Goal: Task Accomplishment & Management: Use online tool/utility

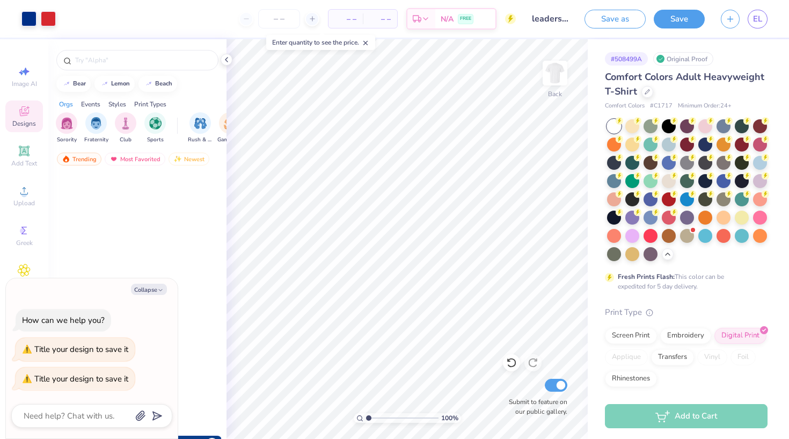
click at [753, 15] on span "EL" at bounding box center [757, 19] width 9 height 12
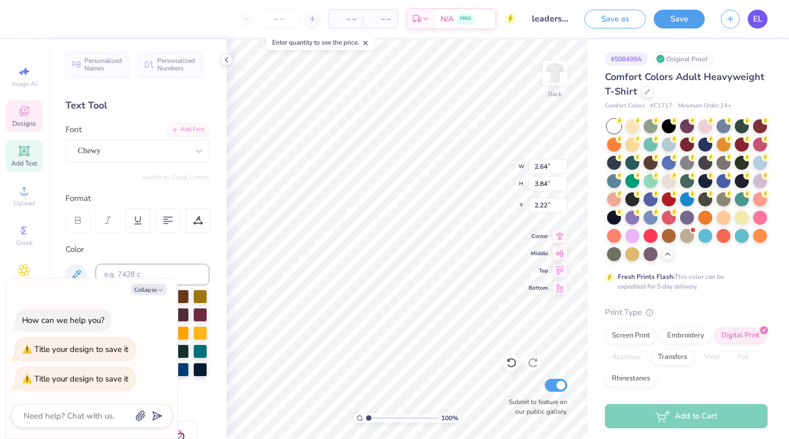
click at [756, 23] on span "EL" at bounding box center [757, 19] width 9 height 12
type textarea "x"
click at [668, 19] on button "Save" at bounding box center [679, 17] width 51 height 19
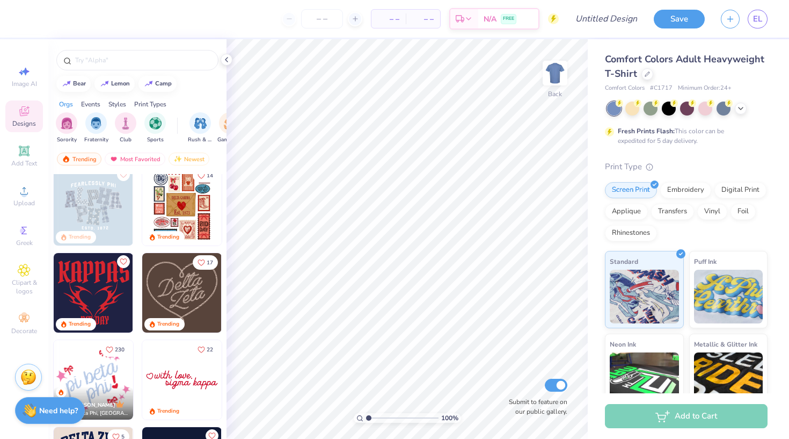
scroll to position [317, 0]
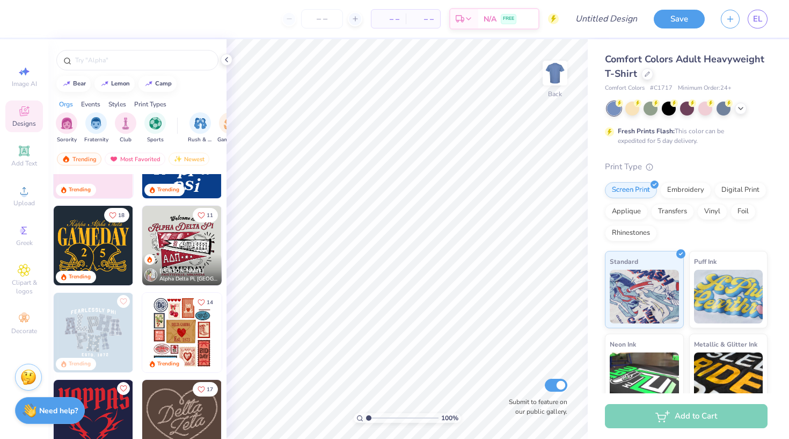
click at [117, 260] on img at bounding box center [93, 245] width 79 height 79
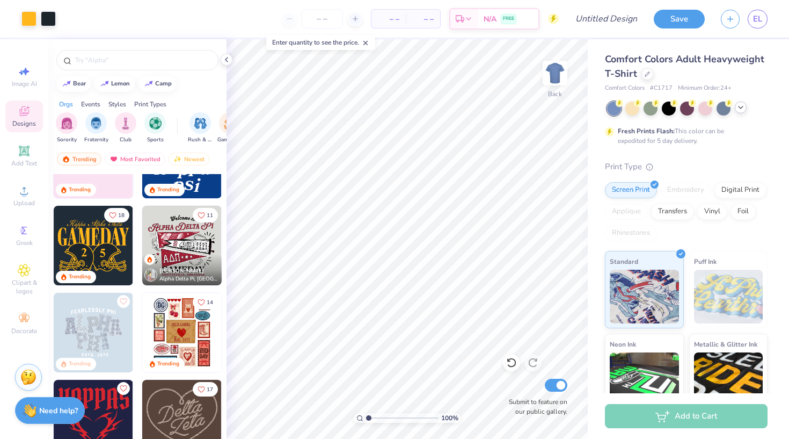
click at [745, 107] on div at bounding box center [741, 107] width 12 height 12
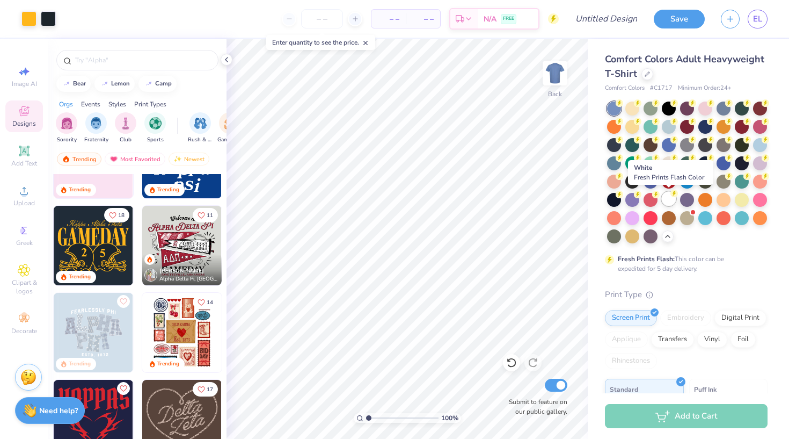
click at [670, 201] on div at bounding box center [669, 199] width 14 height 14
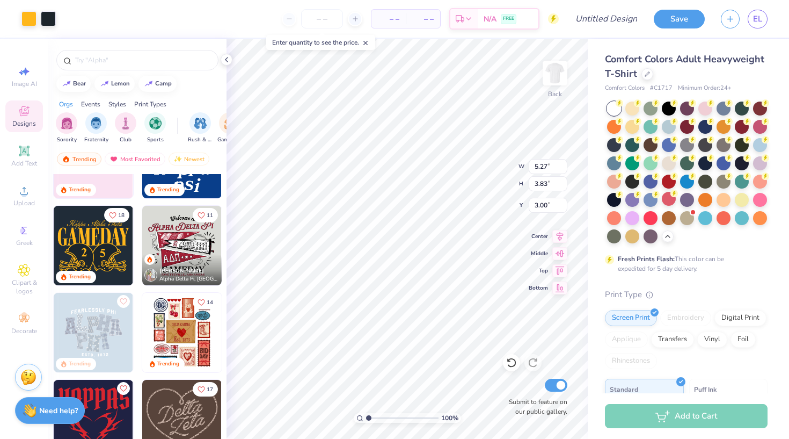
type input "8.32"
type input "6.04"
type input "3.97"
type input "10.90"
type input "7.92"
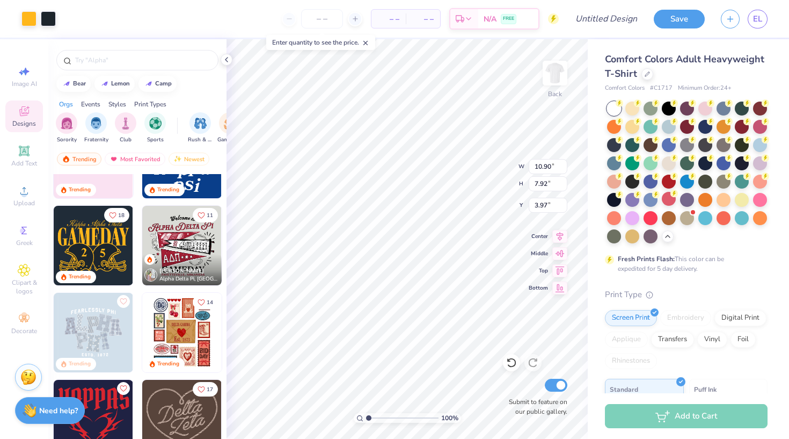
type input "2.70"
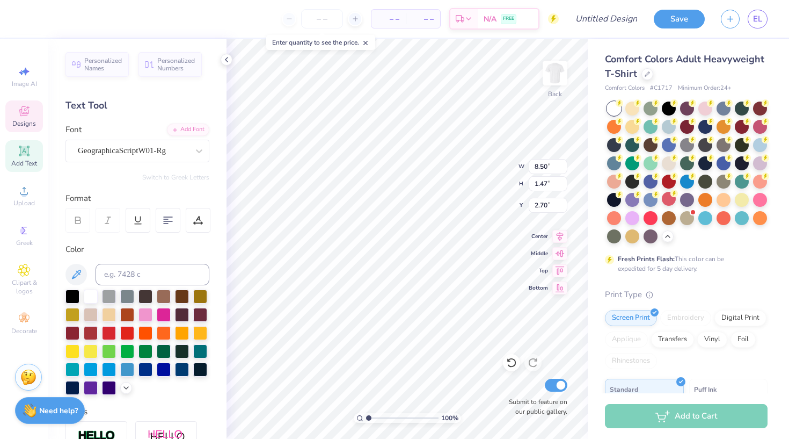
scroll to position [0, 0]
type textarea "K"
type textarea "Reno High School"
type input "10.90"
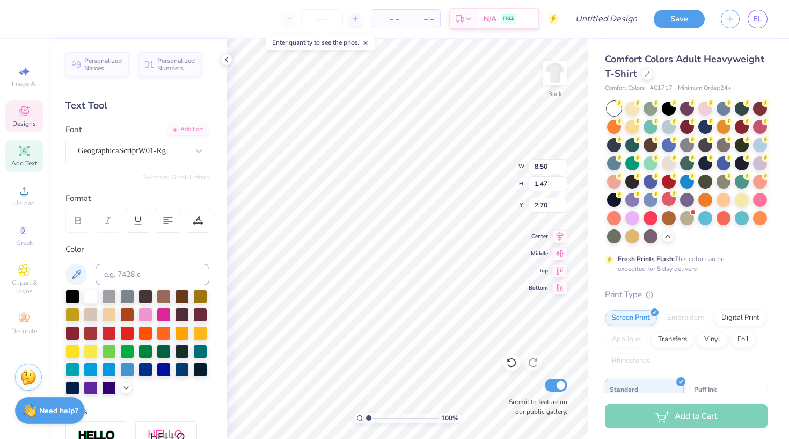
type input "2.79"
type input "3.91"
type textarea "HUSKIES"
click at [159, 368] on div at bounding box center [164, 368] width 14 height 14
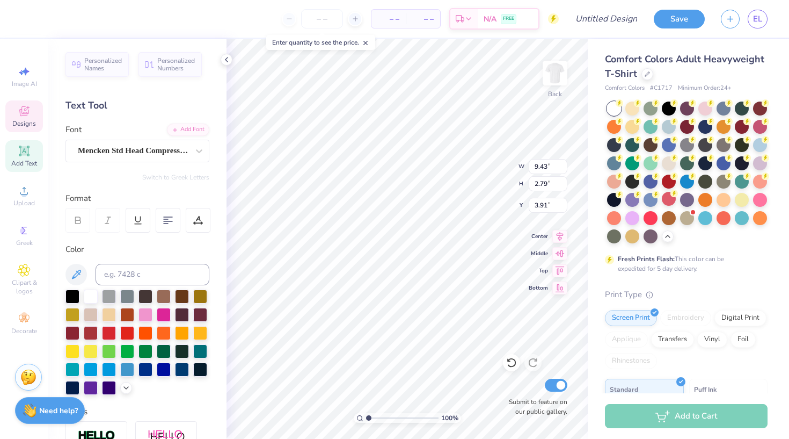
type input "8.03"
type input "1.75"
type input "2.57"
click at [130, 333] on div at bounding box center [127, 332] width 14 height 14
type input "5.30"
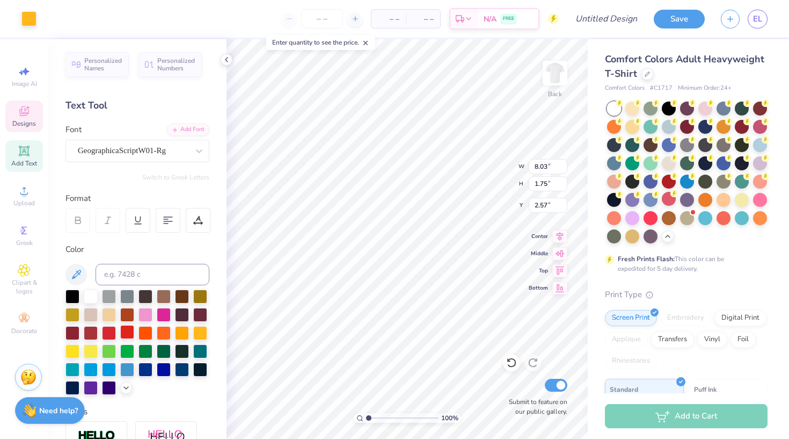
type input "4.39"
type input "6.24"
type input "3.85"
type input "4.20"
type input "6.33"
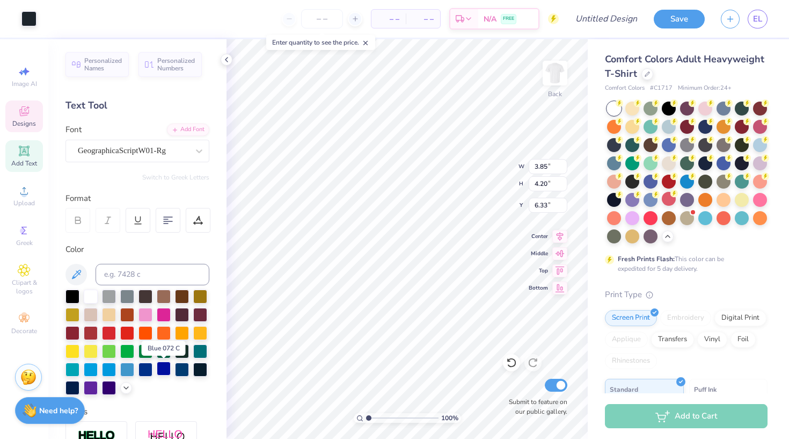
click at [159, 370] on div at bounding box center [164, 368] width 14 height 14
click at [199, 373] on div at bounding box center [200, 368] width 14 height 14
type input "5.30"
type input "4.39"
type input "6.24"
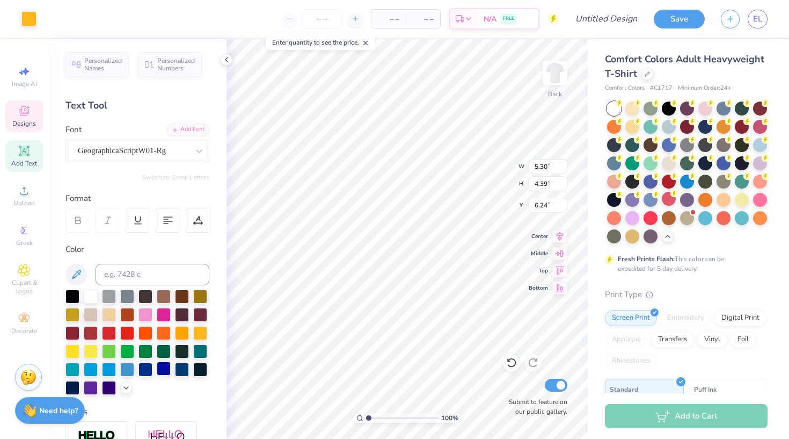
click at [163, 367] on div at bounding box center [164, 368] width 14 height 14
click at [165, 371] on div at bounding box center [164, 368] width 14 height 14
type input "8.03"
type input "1.75"
type input "2.57"
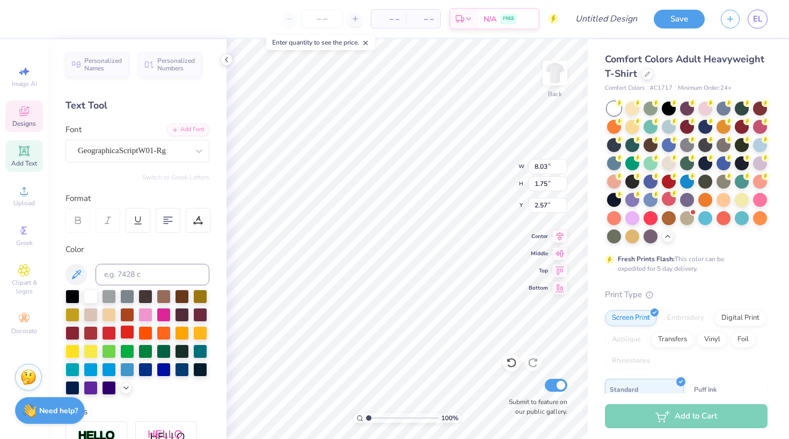
click at [129, 332] on div at bounding box center [127, 332] width 14 height 14
type input "3.85"
type input "4.20"
type input "6.33"
click at [161, 372] on div at bounding box center [164, 368] width 14 height 14
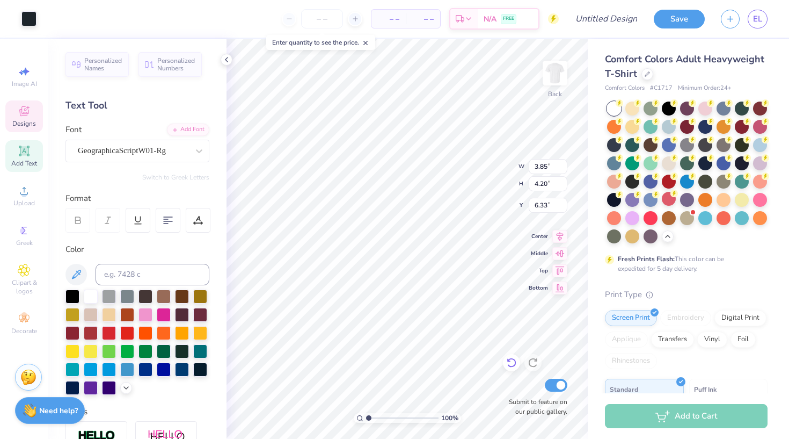
click at [512, 362] on icon at bounding box center [511, 362] width 11 height 11
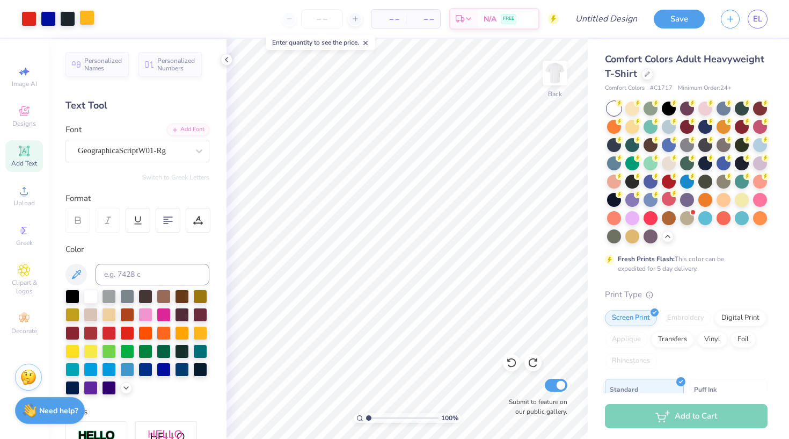
click at [86, 17] on div at bounding box center [86, 17] width 15 height 15
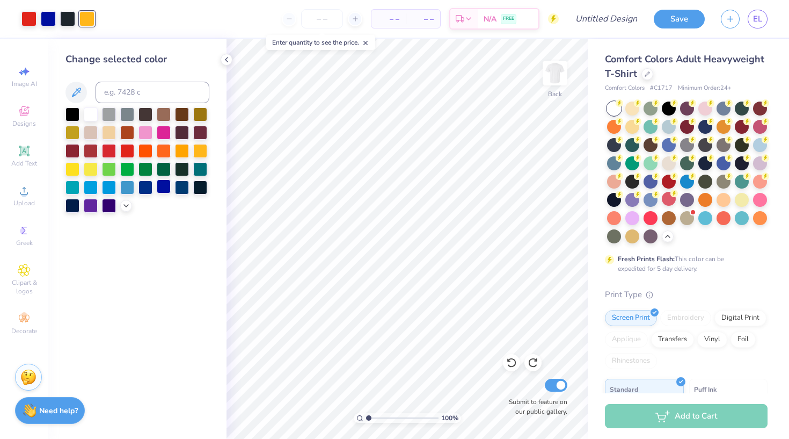
click at [162, 186] on div at bounding box center [164, 186] width 14 height 14
click at [66, 18] on div at bounding box center [67, 17] width 15 height 15
click at [110, 120] on div at bounding box center [109, 113] width 14 height 14
click at [124, 154] on div at bounding box center [127, 150] width 14 height 14
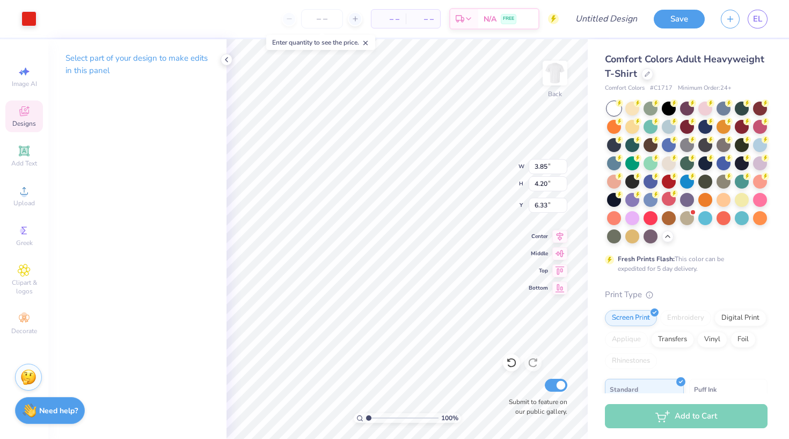
type input "4.71"
type input "3.24"
type input "7.16"
click at [510, 366] on icon at bounding box center [511, 363] width 9 height 10
type input "4.71"
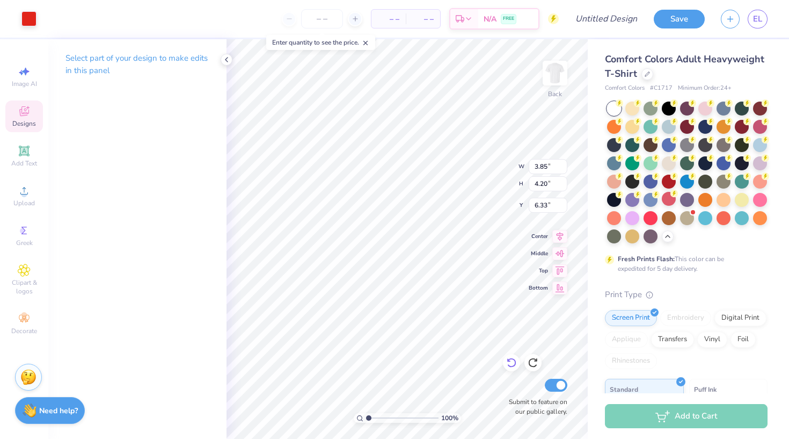
type input "3.24"
type input "7.28"
type input "5.30"
type input "4.39"
click at [509, 364] on icon at bounding box center [511, 362] width 11 height 11
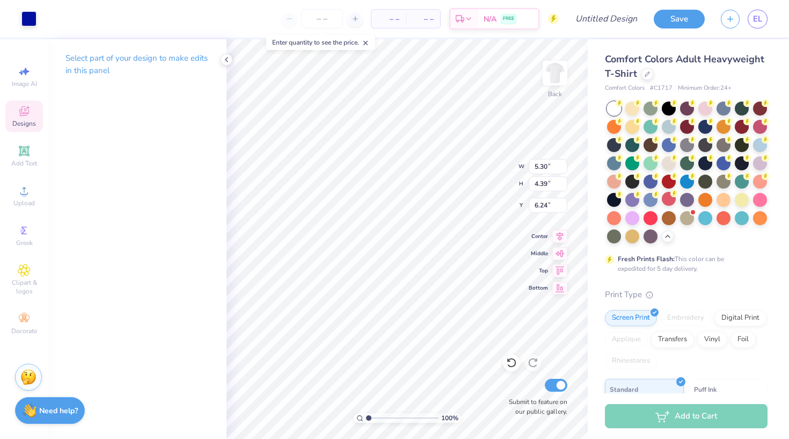
type input "12.50"
type input "6.24"
type input "4.71"
type input "3.24"
type input "7.16"
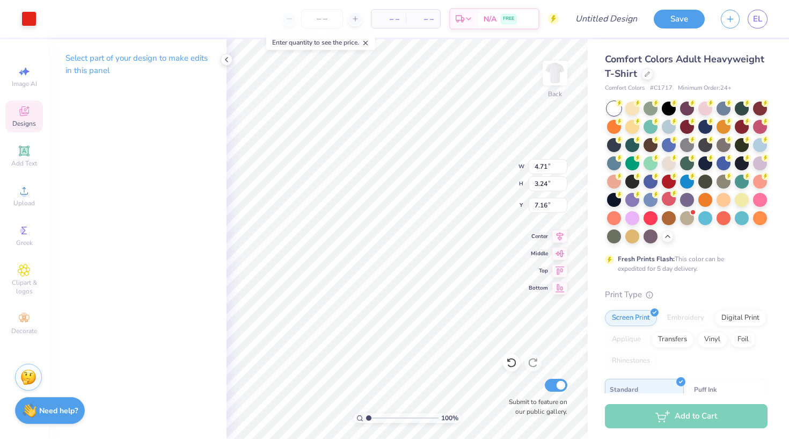
type input "3.85"
type input "4.20"
type input "6.33"
type input "5.30"
type input "4.39"
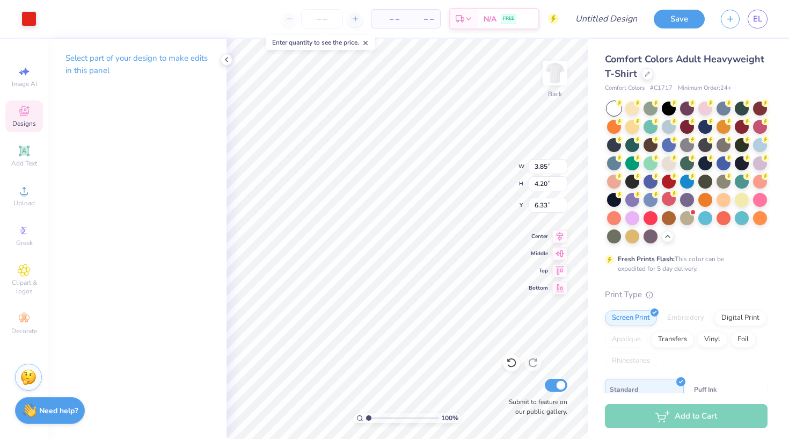
type input "6.24"
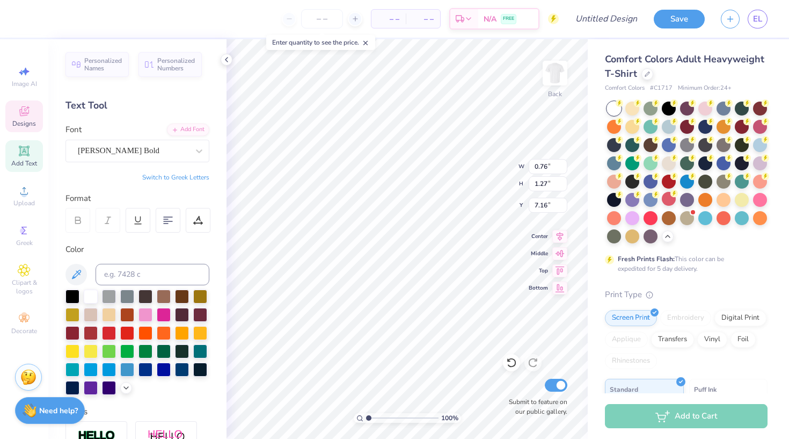
type input "0.81"
type input "7.06"
type textarea "7"
type input "0.76"
type input "7.07"
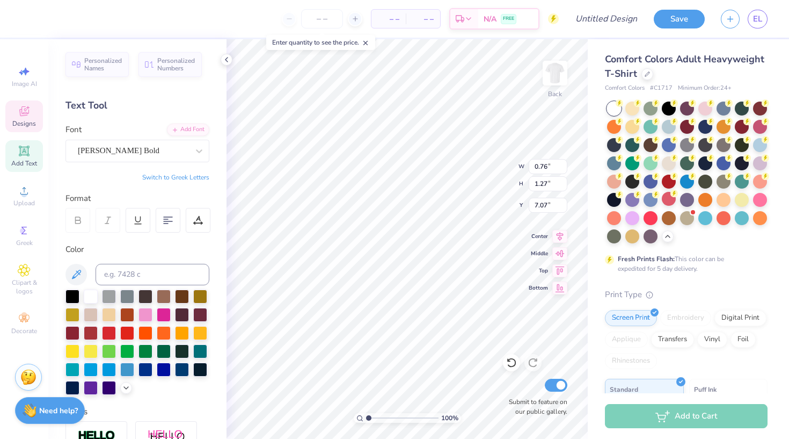
type input "3.85"
type input "4.20"
type input "6.33"
type input "0.76"
type input "1.27"
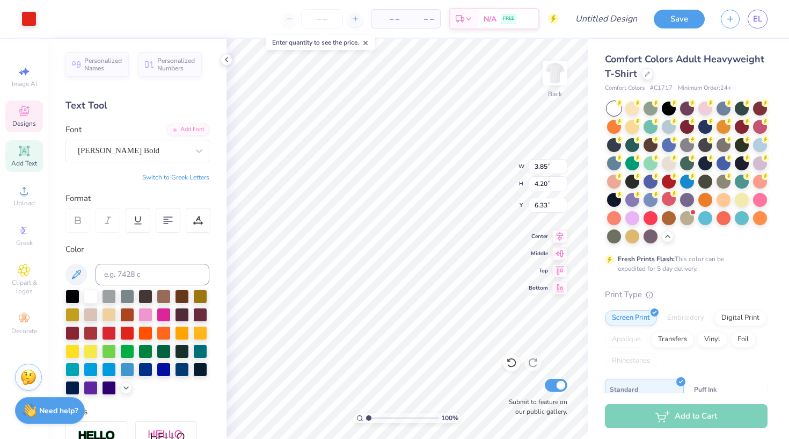
type input "7.07"
type textarea "9"
type input "6.26"
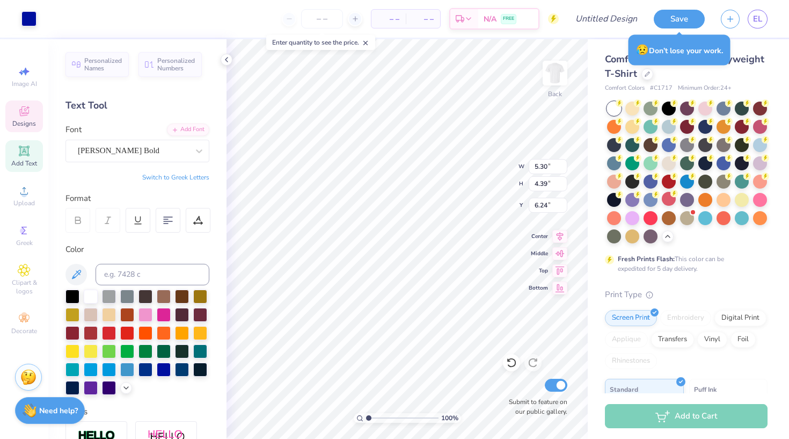
type input "6.12"
type input "6.16"
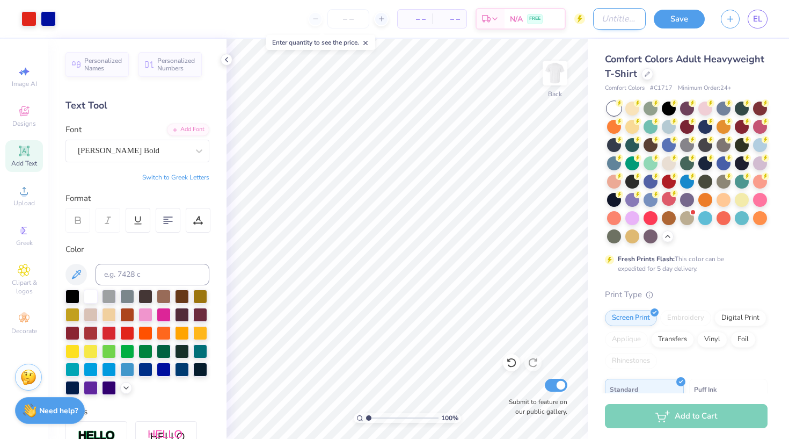
click at [599, 27] on input "Design Title" at bounding box center [619, 18] width 53 height 21
type input "fball"
click at [664, 22] on button "Save" at bounding box center [679, 17] width 51 height 19
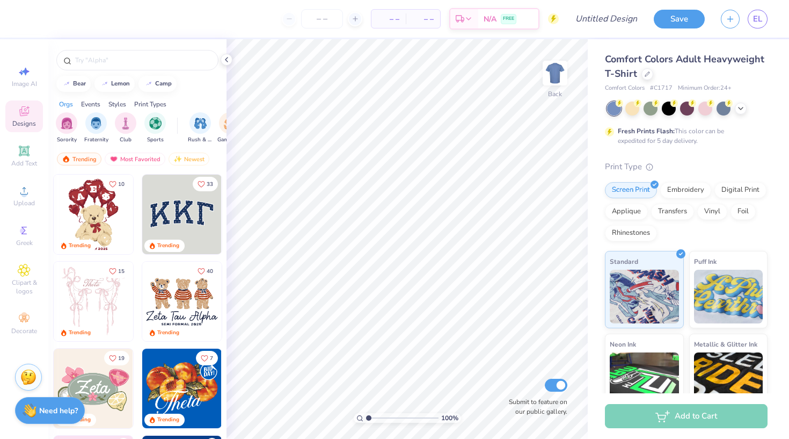
click at [735, 107] on div at bounding box center [687, 108] width 161 height 14
click at [739, 110] on icon at bounding box center [741, 107] width 9 height 9
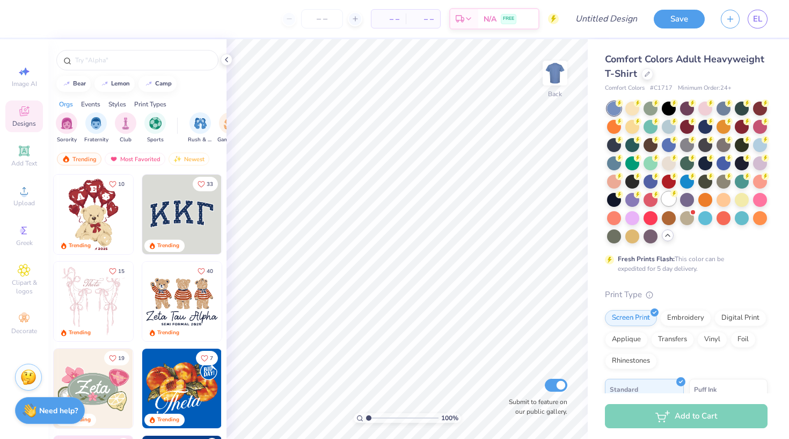
click at [667, 200] on div at bounding box center [669, 199] width 14 height 14
click at [150, 58] on input "text" at bounding box center [142, 60] width 137 height 11
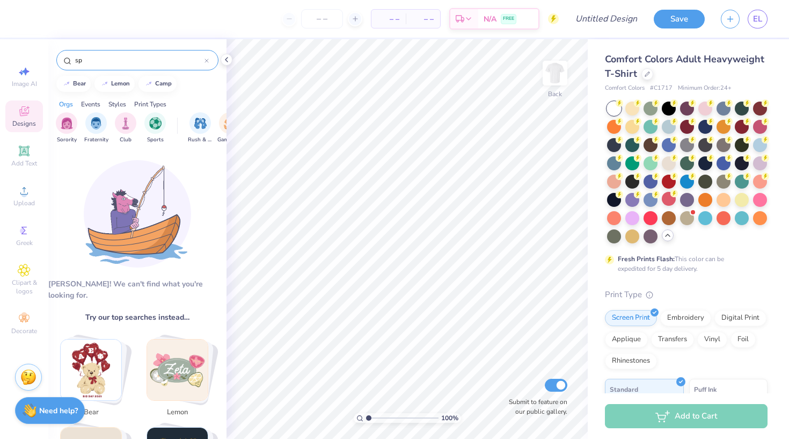
type input "s"
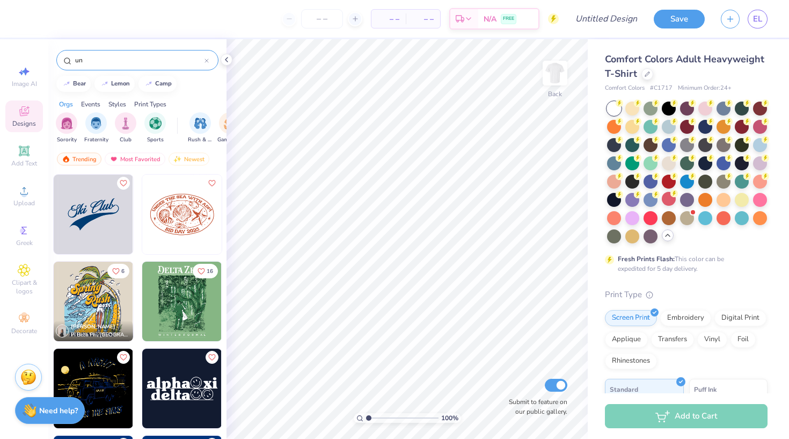
type input "u"
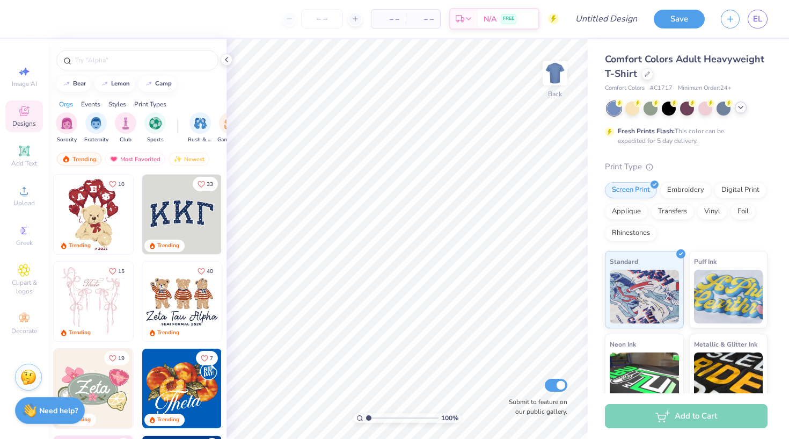
click at [742, 111] on icon at bounding box center [741, 107] width 9 height 9
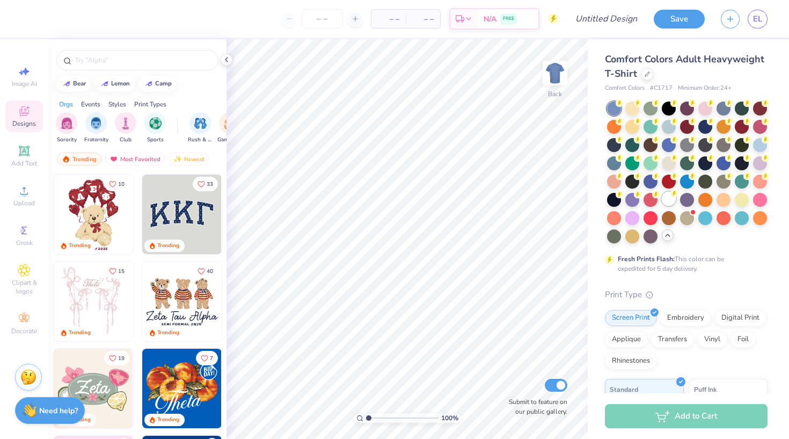
click at [664, 198] on div at bounding box center [669, 199] width 14 height 14
click at [156, 150] on div "Trending Most Favorited Newest" at bounding box center [137, 161] width 178 height 25
click at [155, 159] on div "Most Favorited" at bounding box center [135, 159] width 61 height 13
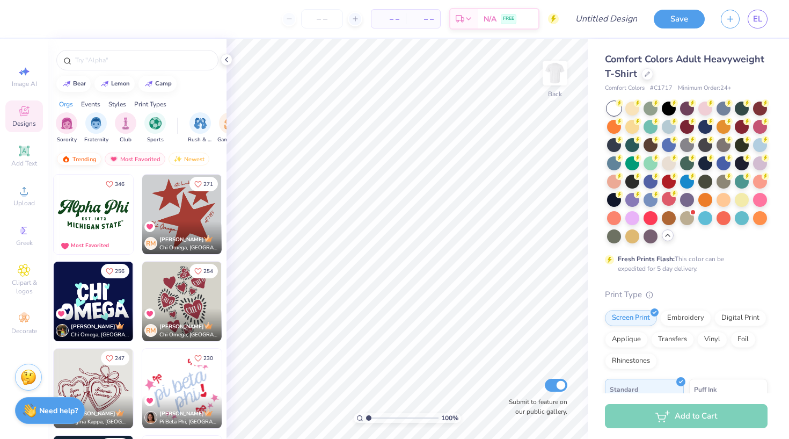
click at [84, 161] on div "Trending" at bounding box center [79, 159] width 45 height 13
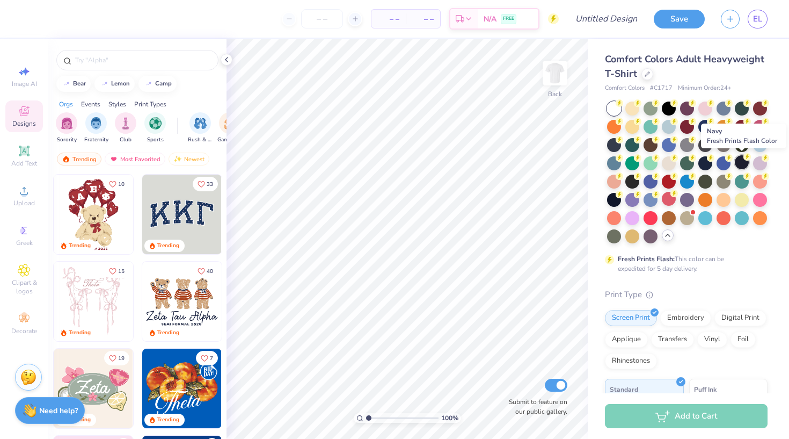
click at [740, 164] on div at bounding box center [742, 162] width 14 height 14
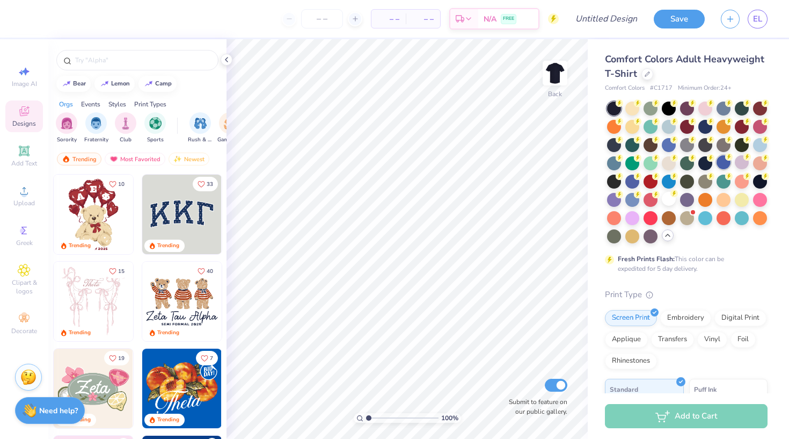
click at [720, 165] on div at bounding box center [724, 162] width 14 height 14
click at [706, 125] on div at bounding box center [706, 126] width 14 height 14
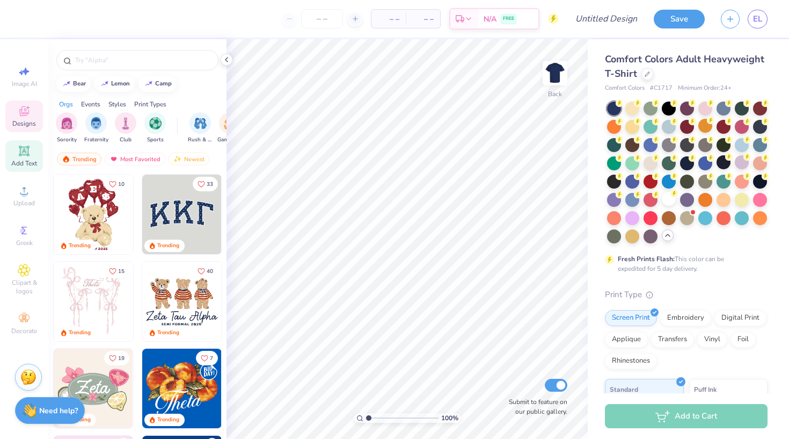
click at [29, 160] on span "Add Text" at bounding box center [24, 163] width 26 height 9
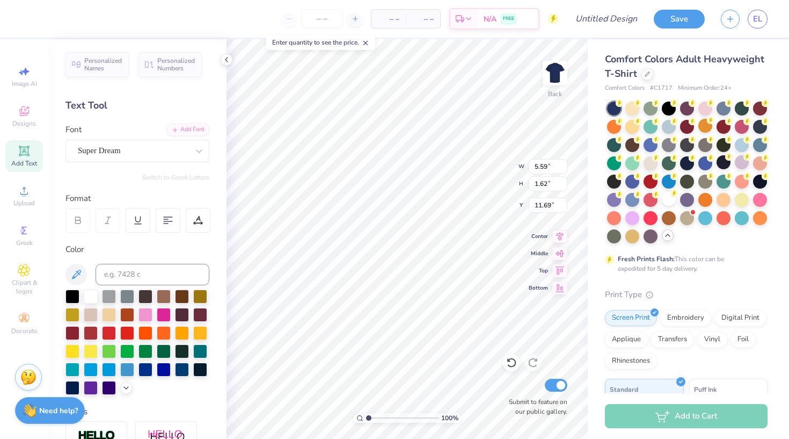
type textarea "T"
type textarea "HOME of the HUSKIES"
type input "3.27"
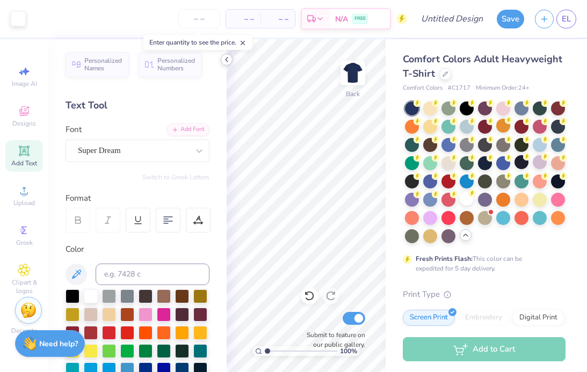
click at [229, 63] on icon at bounding box center [226, 59] width 9 height 9
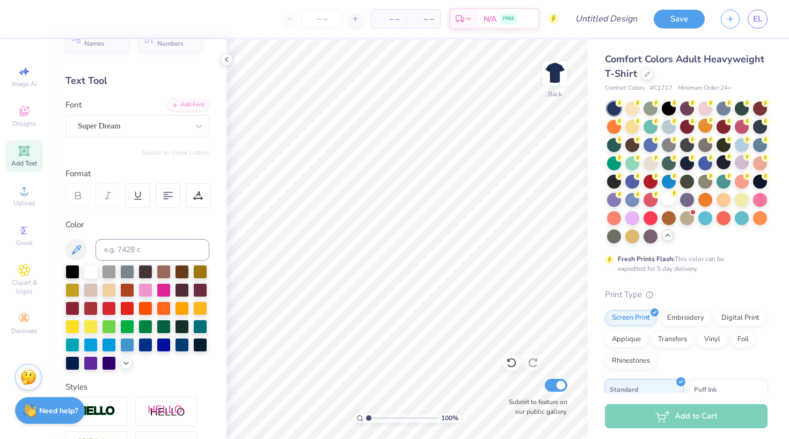
scroll to position [0, 0]
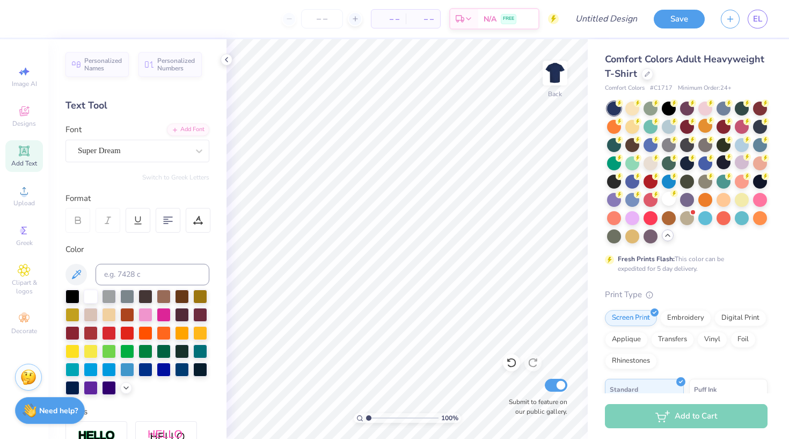
click at [28, 154] on icon at bounding box center [24, 151] width 10 height 10
click at [168, 147] on div "Super Dream" at bounding box center [133, 150] width 113 height 17
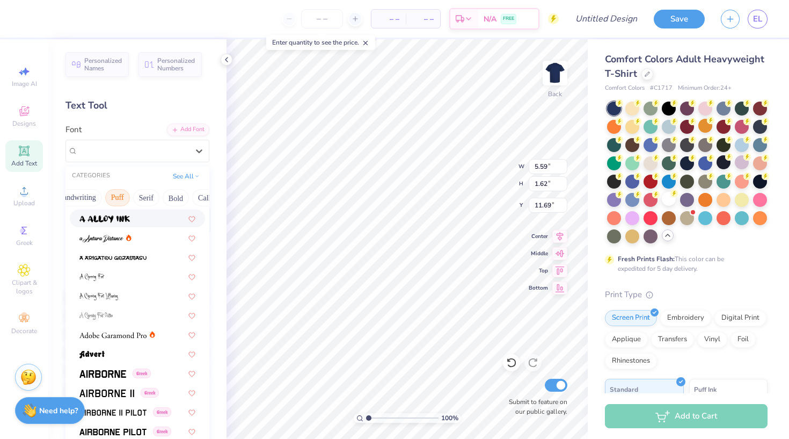
scroll to position [0, 108]
click at [119, 201] on button "Bold" at bounding box center [118, 197] width 26 height 17
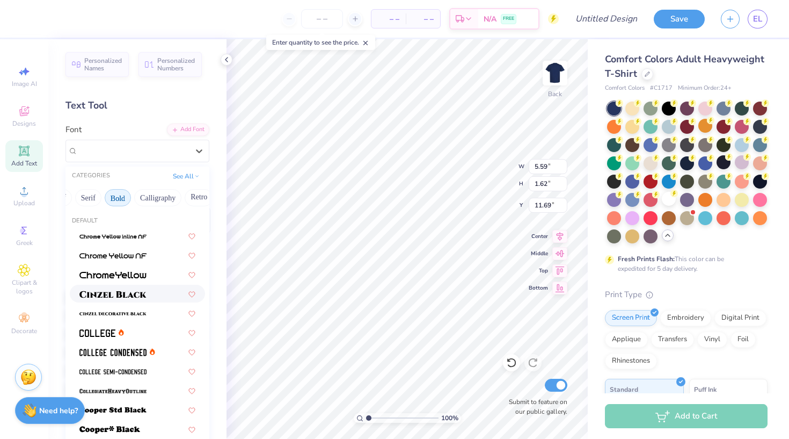
click at [148, 288] on div at bounding box center [137, 294] width 135 height 18
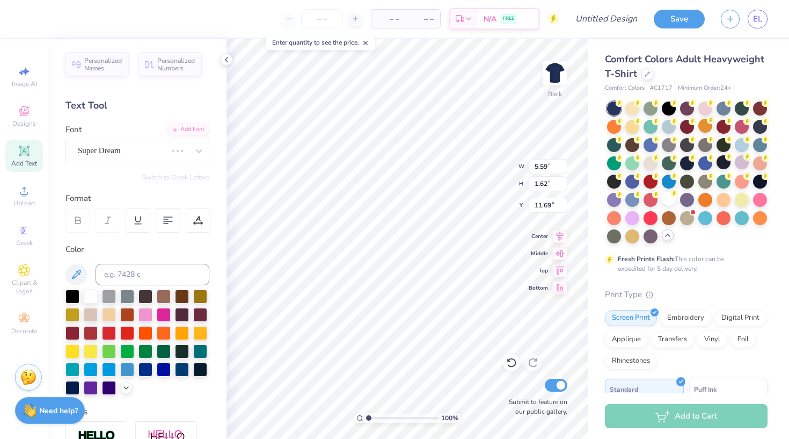
type input "6.54"
type input "1.66"
type input "11.67"
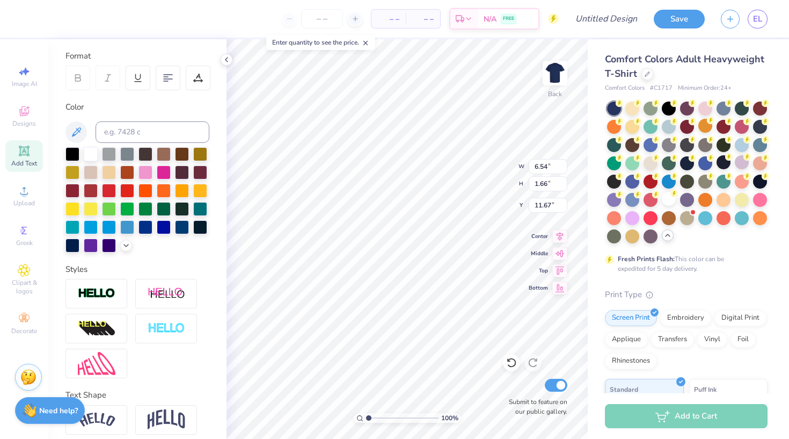
scroll to position [143, 0]
click at [187, 338] on div at bounding box center [166, 328] width 62 height 30
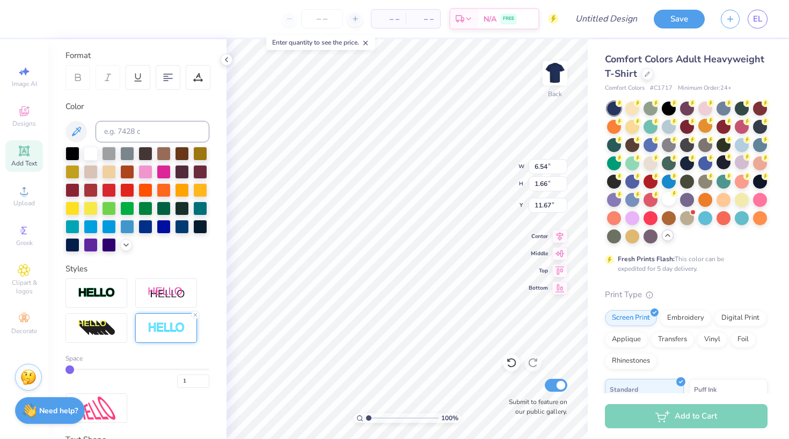
type input "6.57"
type input "1.69"
type input "11.65"
type textarea "T"
type textarea "RHS"
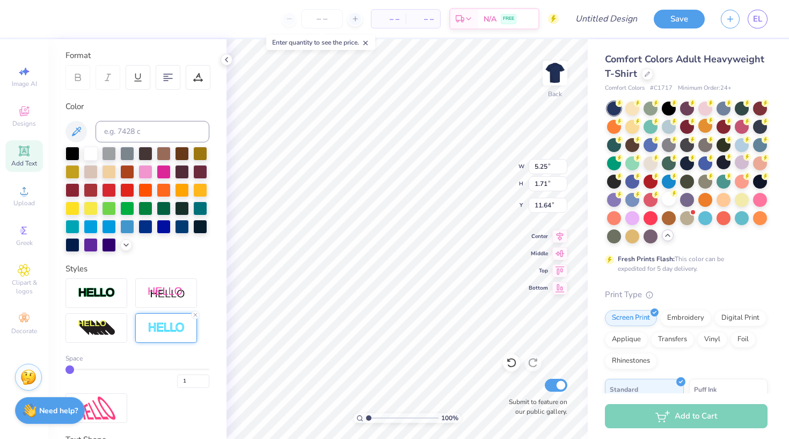
type input "8.32"
type input "2.72"
type input "10.64"
type input "11.09"
type input "3.62"
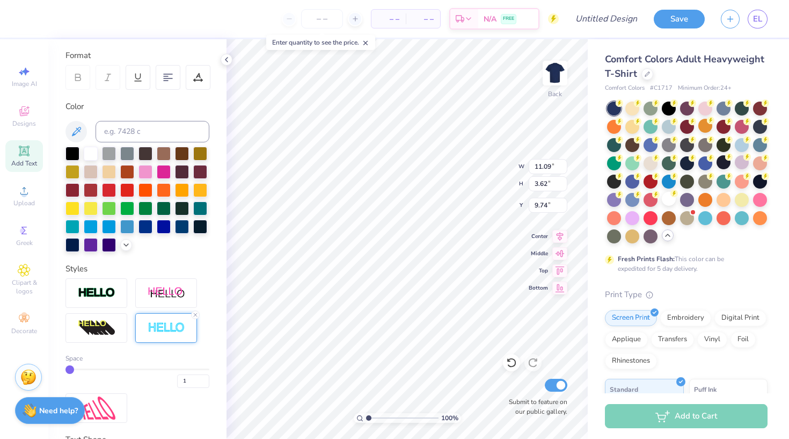
type input "1.44"
type input "1.48"
type input "8.73"
type input "2.85"
type input "2.37"
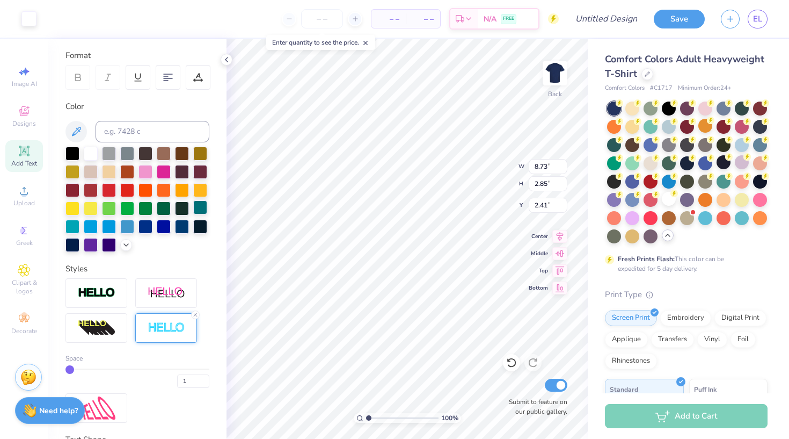
type input "2.41"
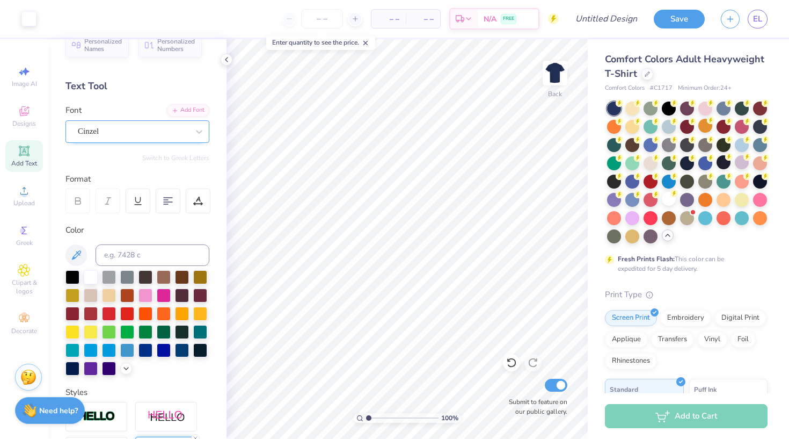
click at [148, 127] on div "Cinzel" at bounding box center [133, 131] width 113 height 17
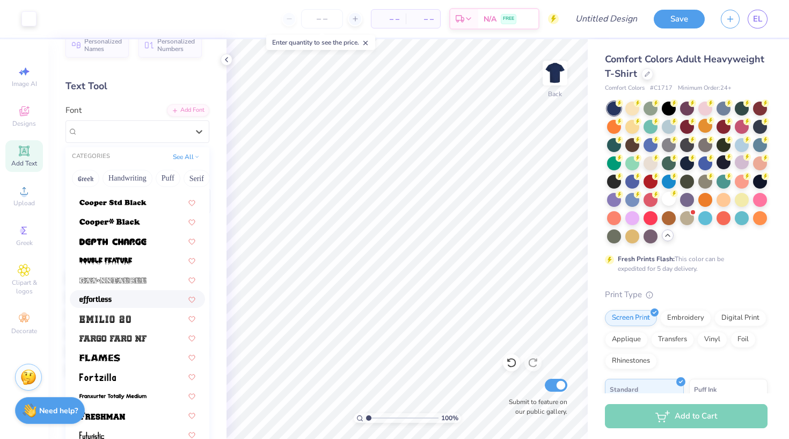
scroll to position [189, 0]
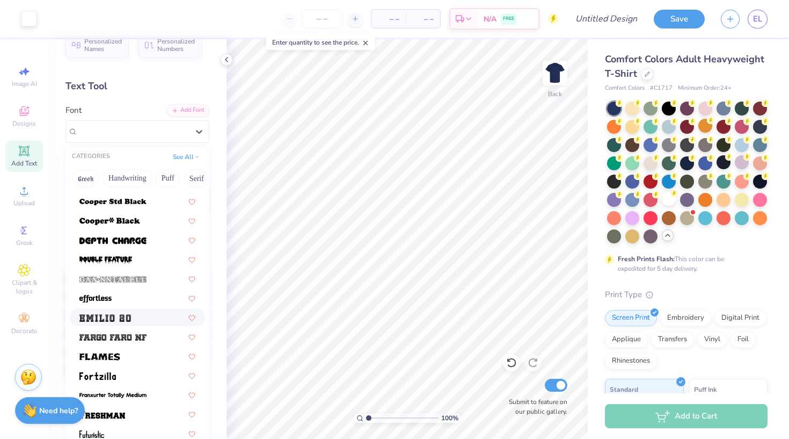
click at [159, 311] on div at bounding box center [137, 317] width 135 height 18
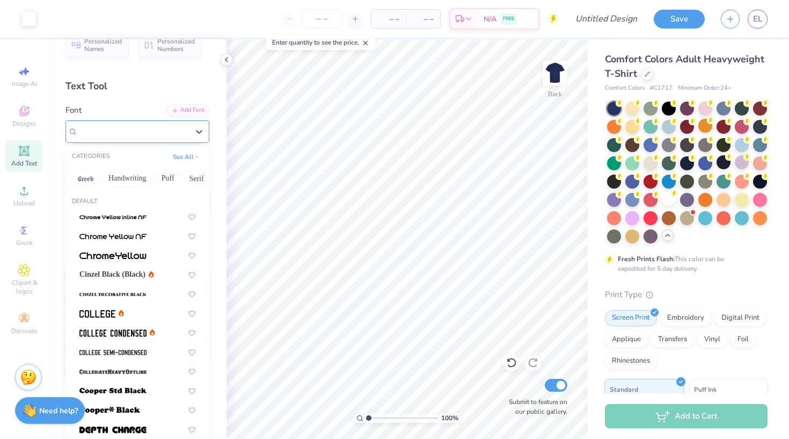
click at [149, 135] on div "Emilio 20" at bounding box center [133, 131] width 113 height 17
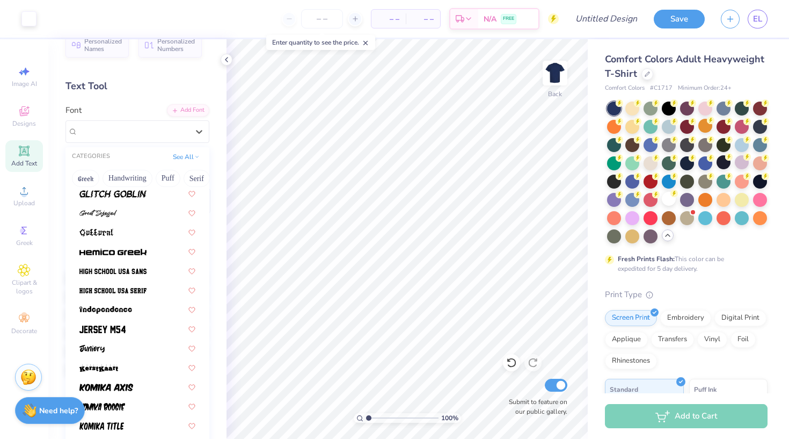
scroll to position [517, 0]
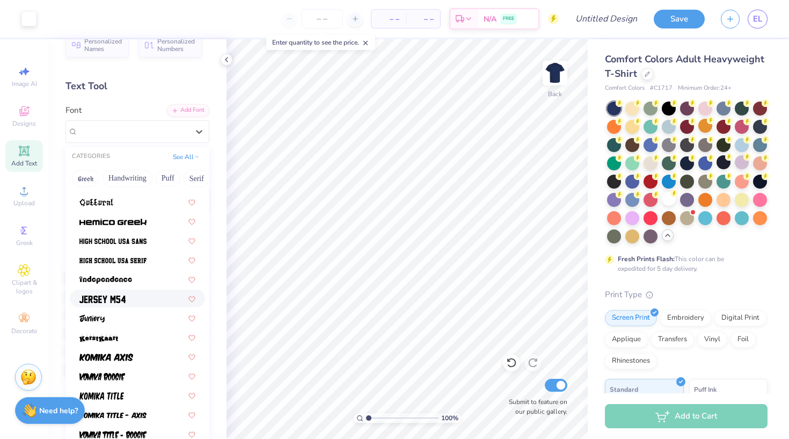
click at [161, 303] on div at bounding box center [137, 298] width 116 height 11
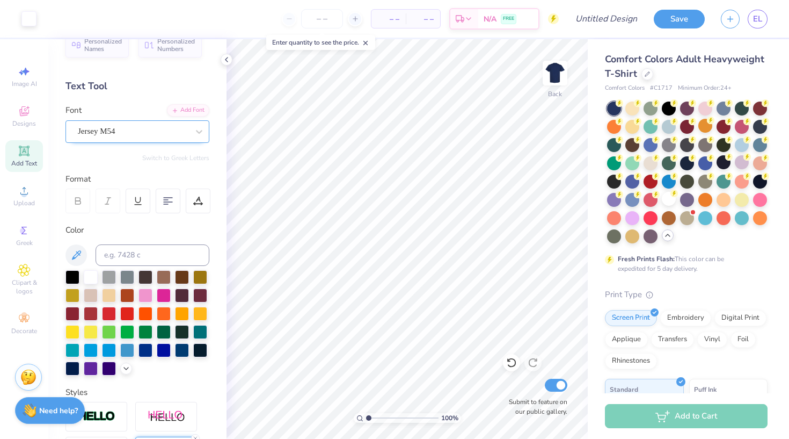
click at [168, 134] on div "Jersey M54" at bounding box center [133, 131] width 113 height 17
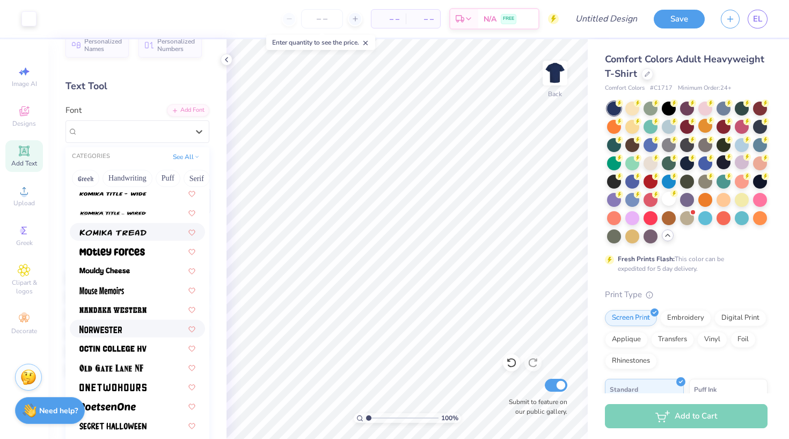
scroll to position [856, 0]
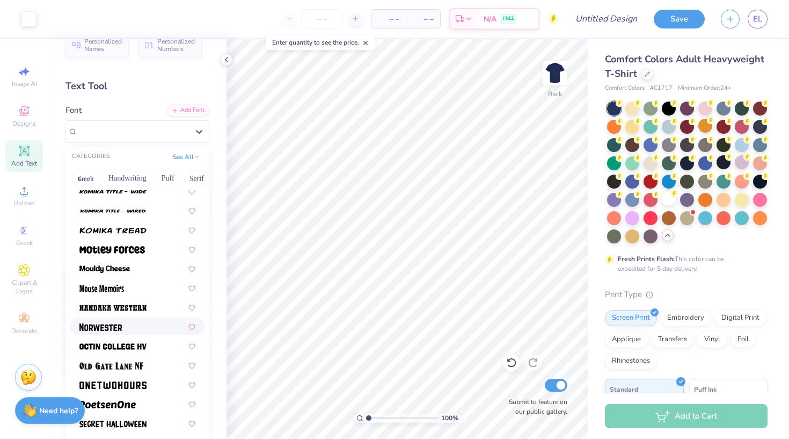
click at [155, 328] on div at bounding box center [137, 326] width 116 height 11
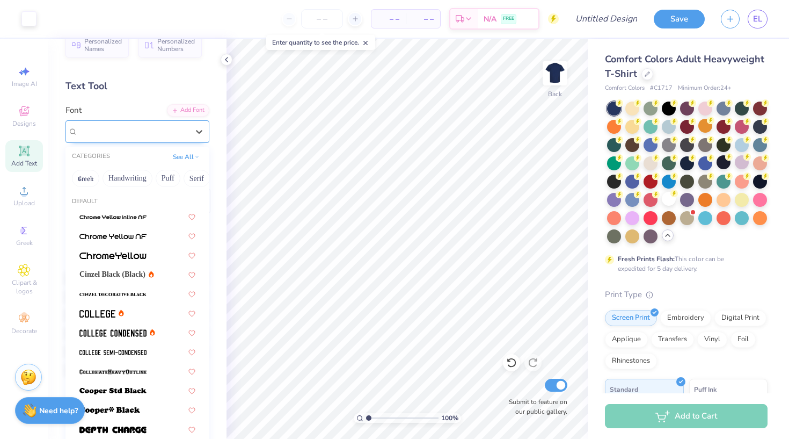
click at [178, 131] on div "Norwester" at bounding box center [133, 131] width 113 height 17
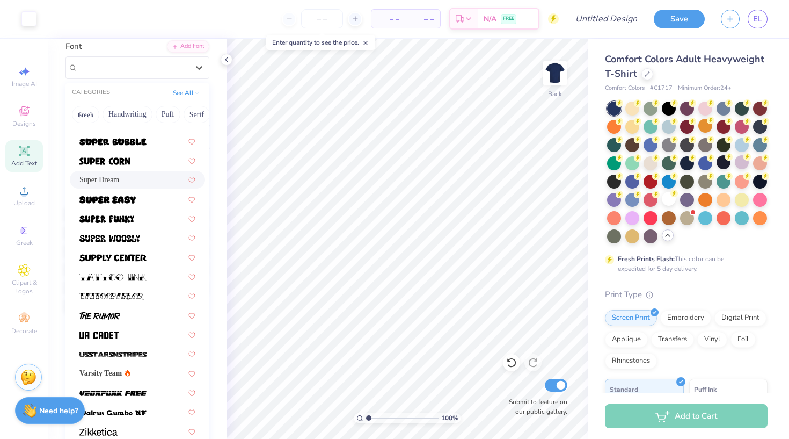
scroll to position [84, 0]
click at [159, 326] on div at bounding box center [137, 334] width 135 height 18
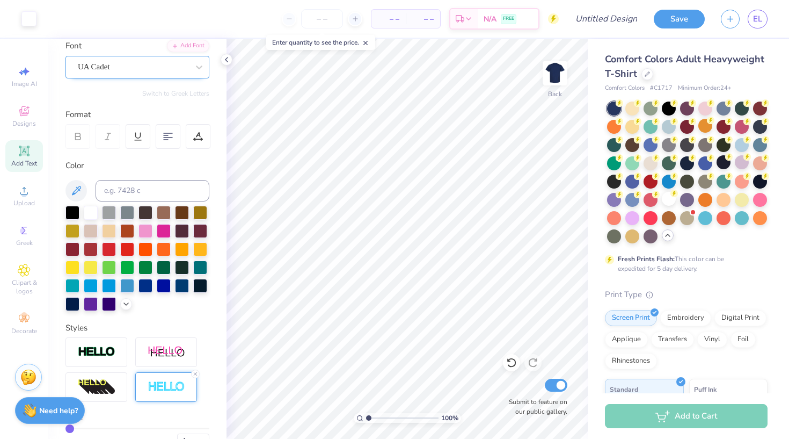
click at [179, 64] on div "UA Cadet" at bounding box center [133, 67] width 113 height 17
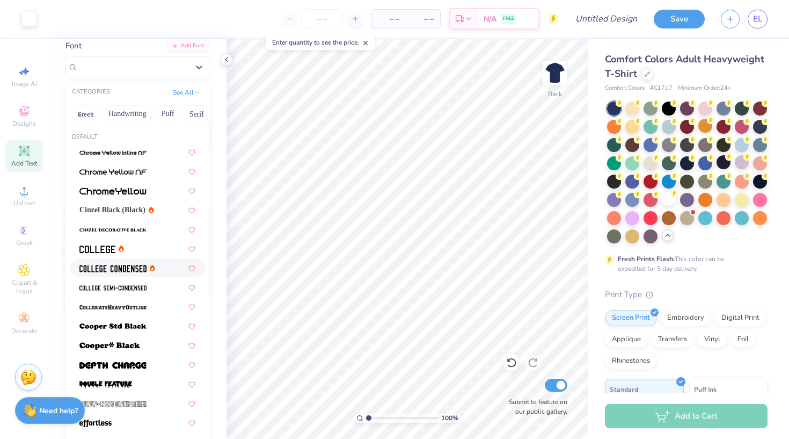
scroll to position [0, 0]
click at [162, 244] on div at bounding box center [137, 248] width 116 height 11
click at [151, 69] on div "College" at bounding box center [133, 67] width 113 height 17
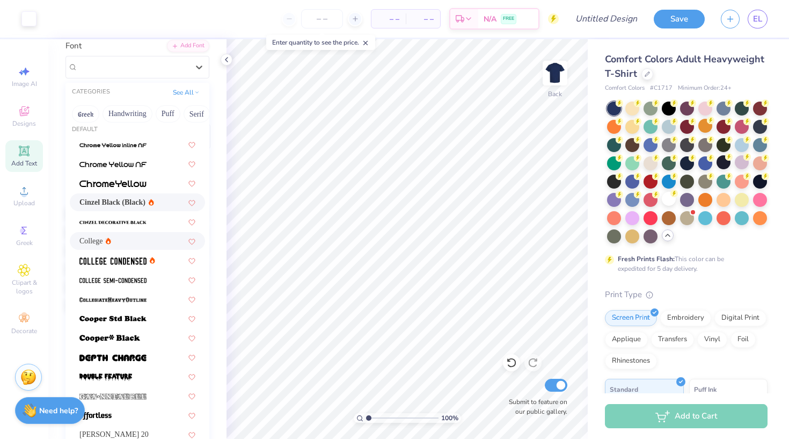
click at [139, 207] on span "Cinzel Black (Black)" at bounding box center [112, 202] width 66 height 11
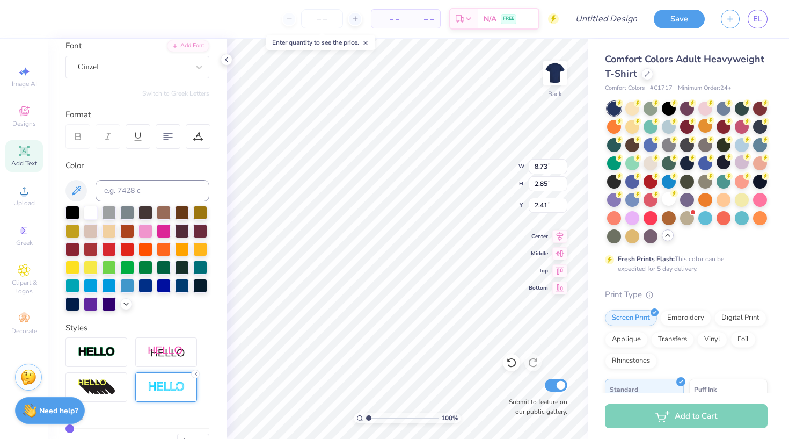
click at [185, 134] on div at bounding box center [138, 136] width 145 height 25
click at [197, 138] on icon at bounding box center [198, 137] width 10 height 10
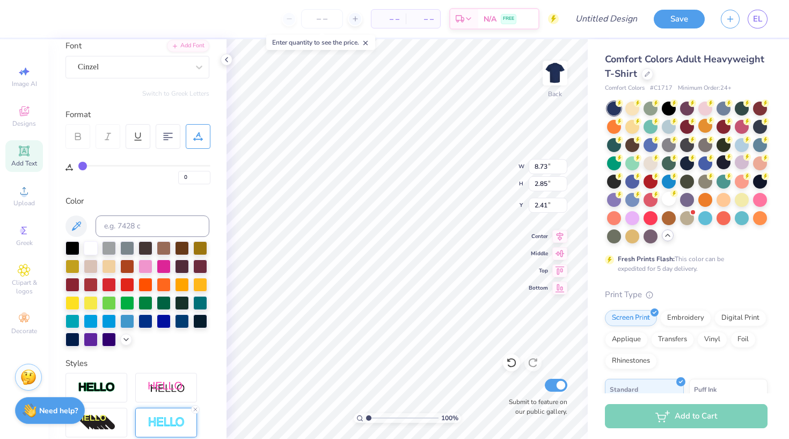
type input "2"
type input "3"
type input "4"
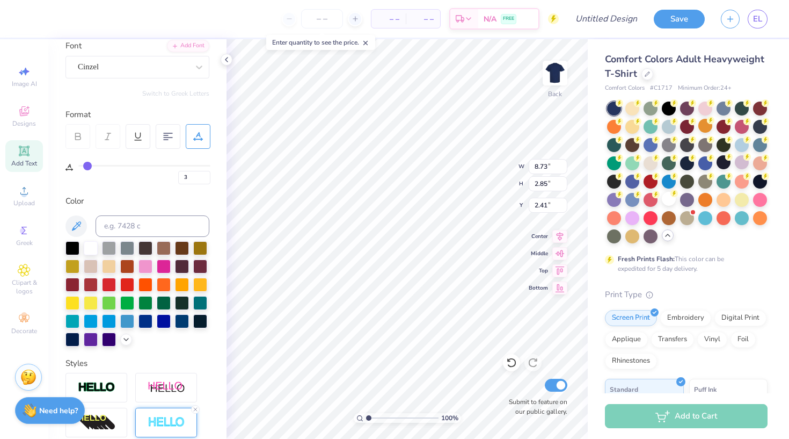
type input "4"
type input "5"
type input "6"
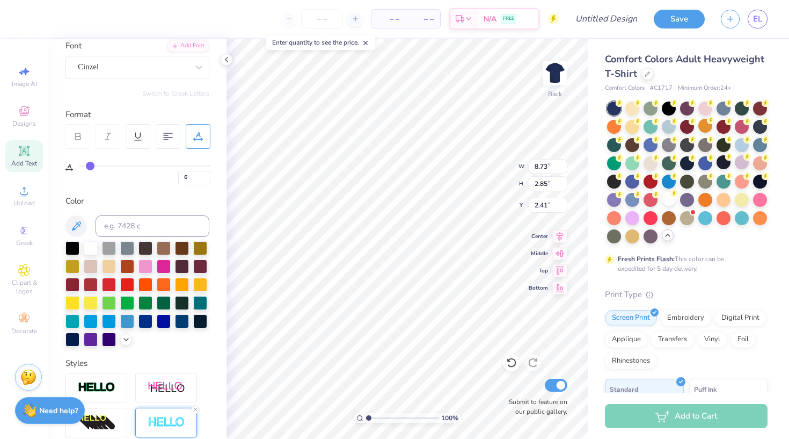
type input "7"
type input "8"
type input "9"
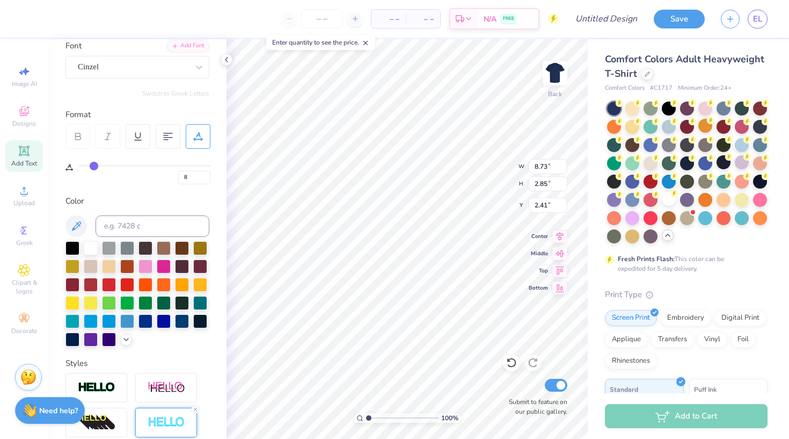
type input "9"
type input "10"
type input "11"
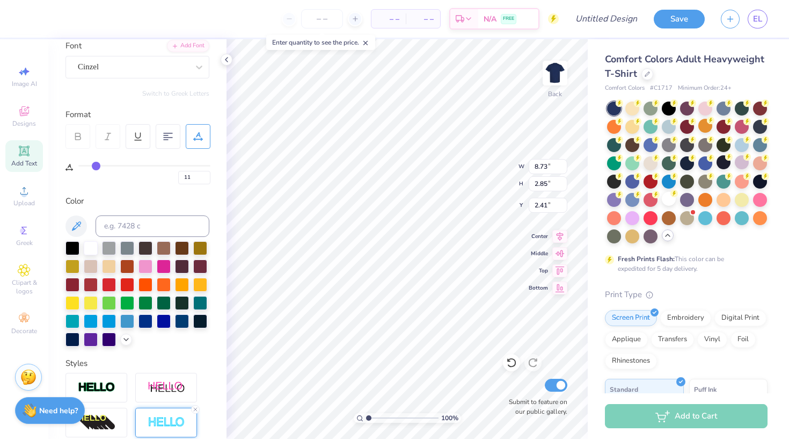
type input "20"
type input "16"
type input "22"
type input "27"
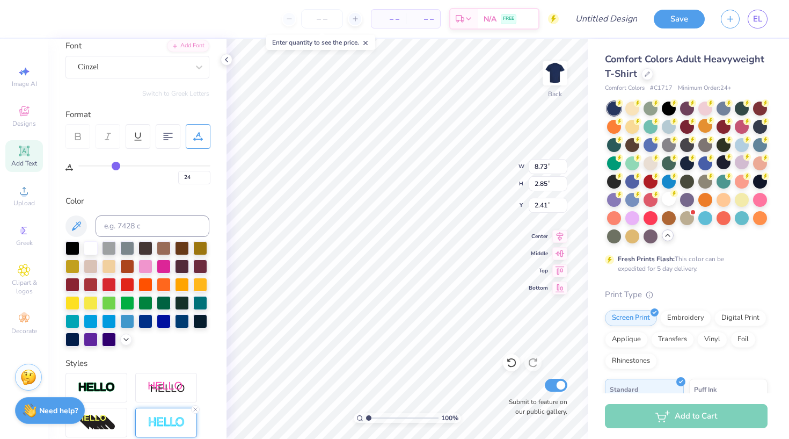
type input "27"
type input "29"
type input "31"
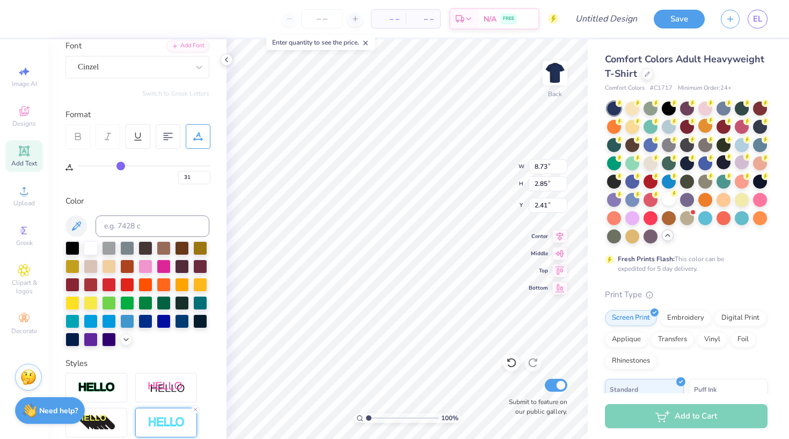
type input "33"
type input "35"
type input "36"
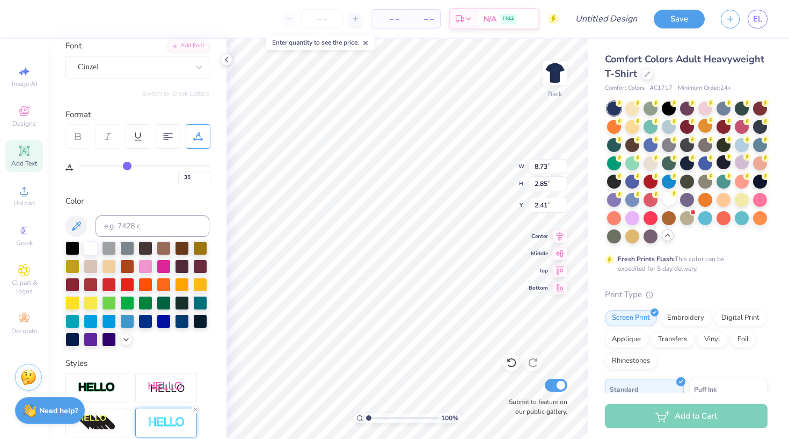
type input "36"
type input "35"
type input "30"
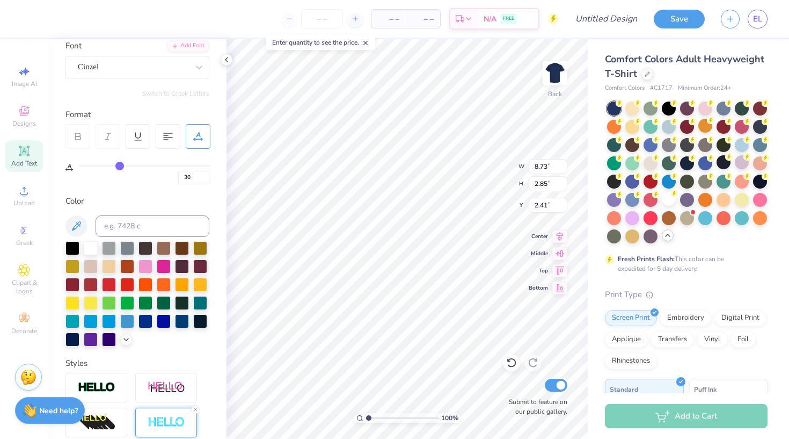
type input "20"
type input "6"
type input "0"
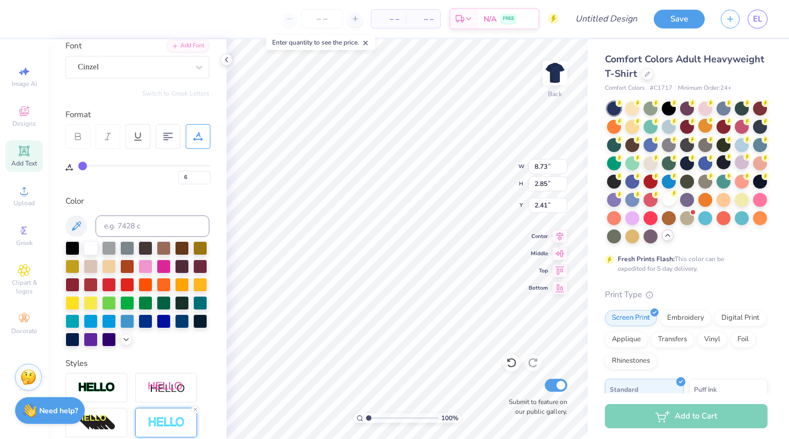
type input "0"
drag, startPoint x: 85, startPoint y: 166, endPoint x: 15, endPoint y: 183, distance: 72.2
click at [15, 183] on div "– – Per Item – – Total Est. Delivery N/A FREE Design Title Save EL Image AI Des…" at bounding box center [394, 219] width 789 height 439
type input "1"
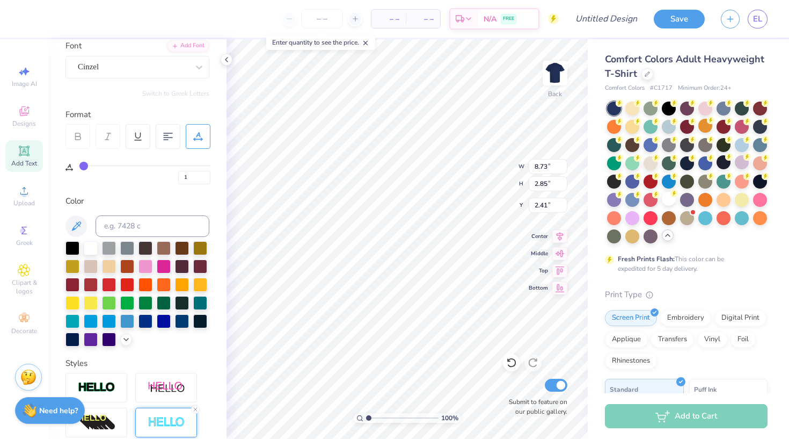
type input "3"
type input "4"
type input "5"
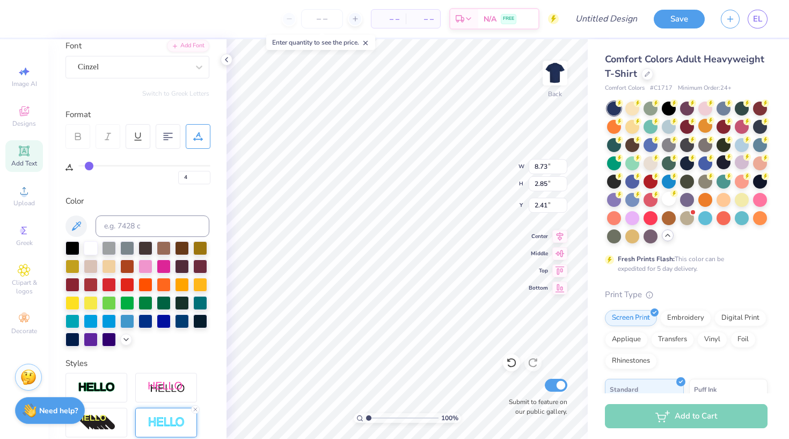
type input "5"
type input "7"
type input "8"
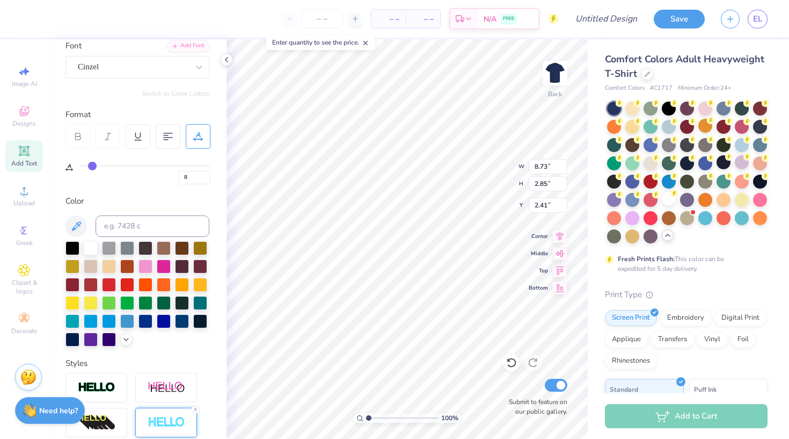
type input "9"
type input "10"
type input "11"
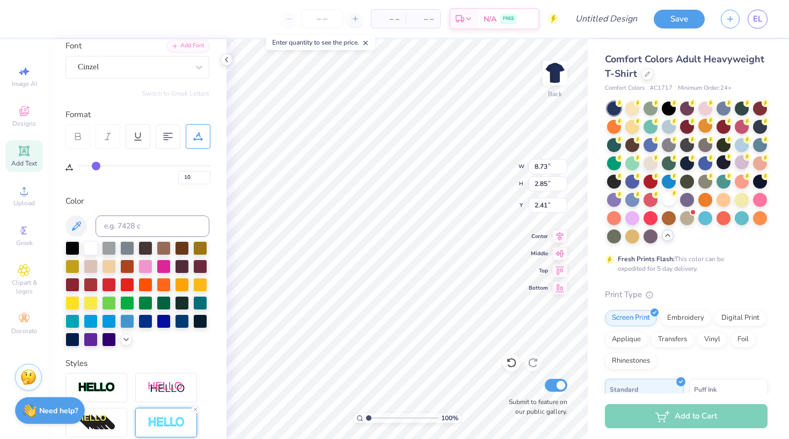
type input "11"
type input "13"
type input "14"
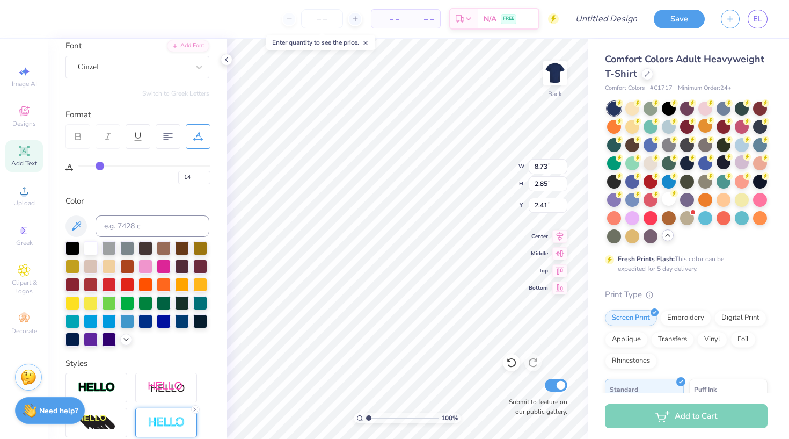
type input "16"
type input "17"
type input "19"
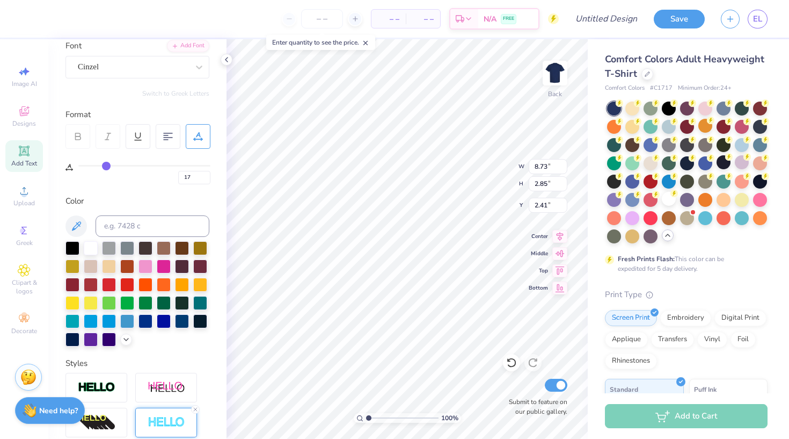
type input "19"
type input "20"
type input "21"
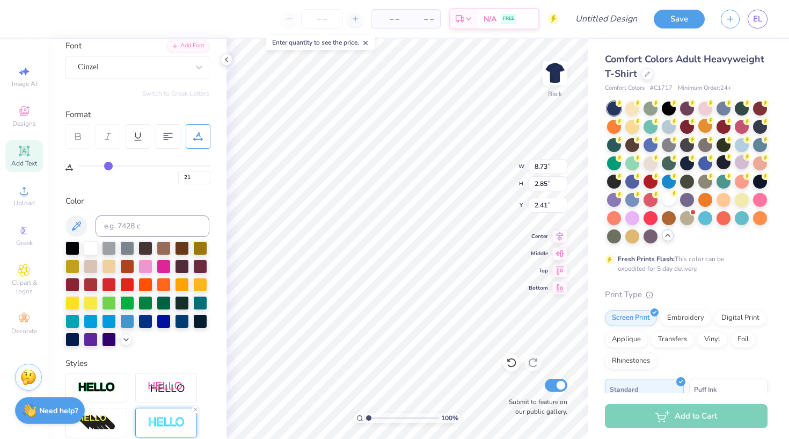
type input "22"
type input "23"
type input "24"
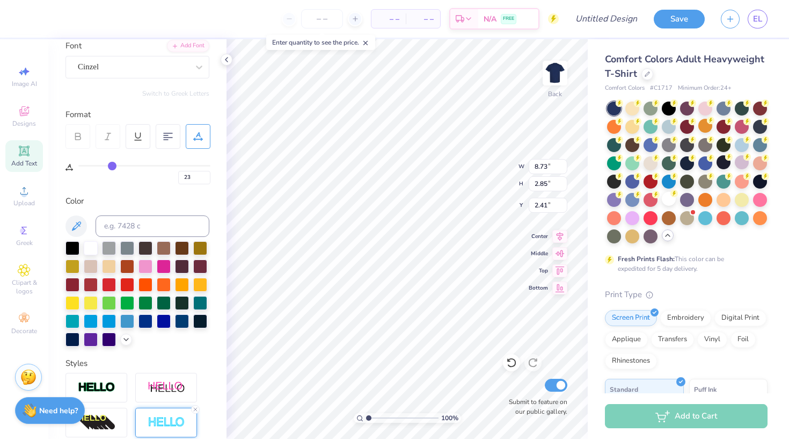
type input "24"
type input "26"
type input "28"
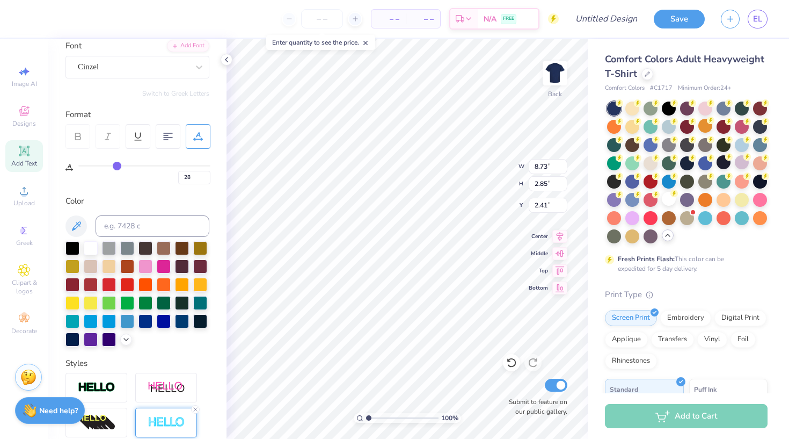
type input "30"
type input "33"
type input "35"
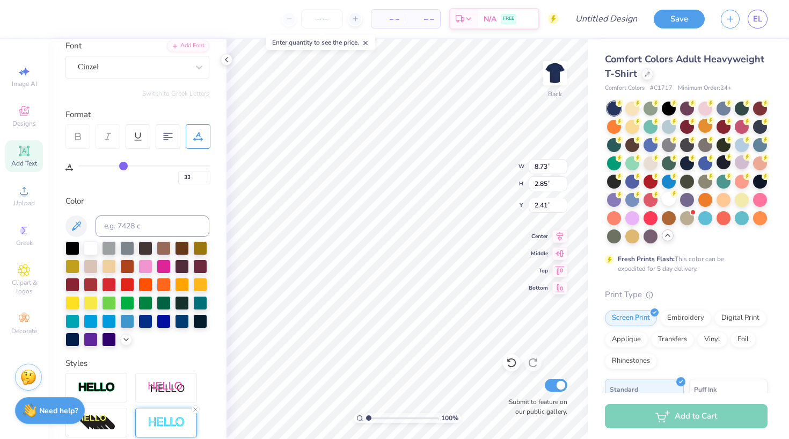
type input "35"
type input "36"
type input "37"
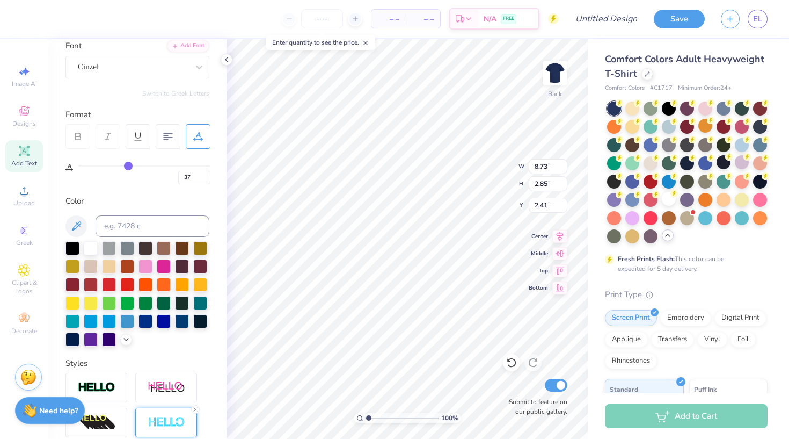
type input "38"
type input "39"
type input "40"
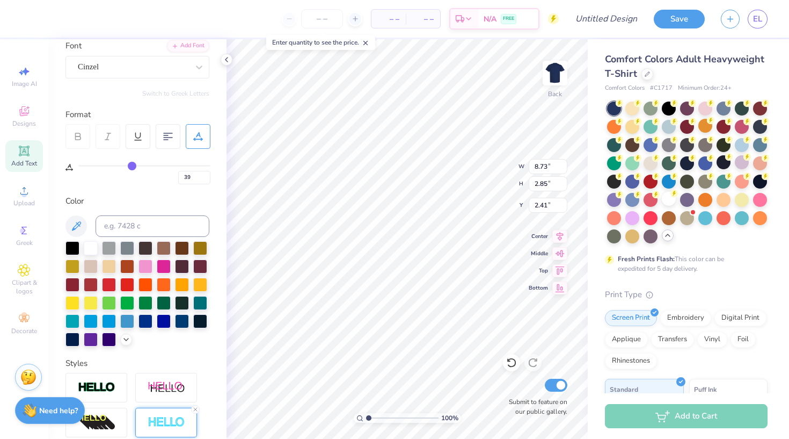
type input "40"
type input "42"
type input "44"
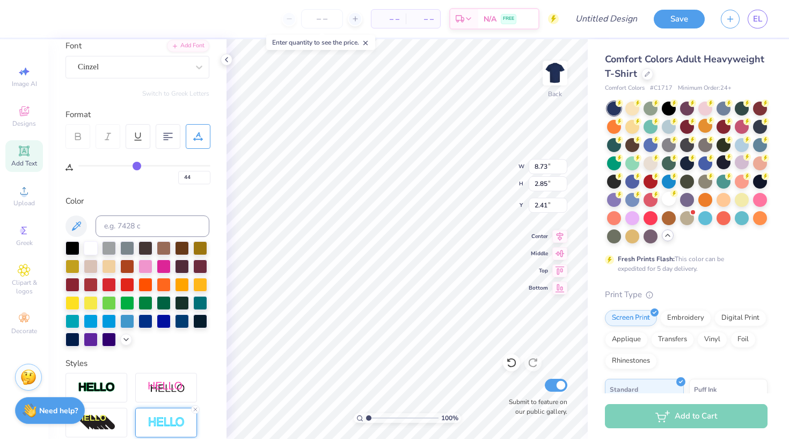
type input "47"
type input "49"
type input "52"
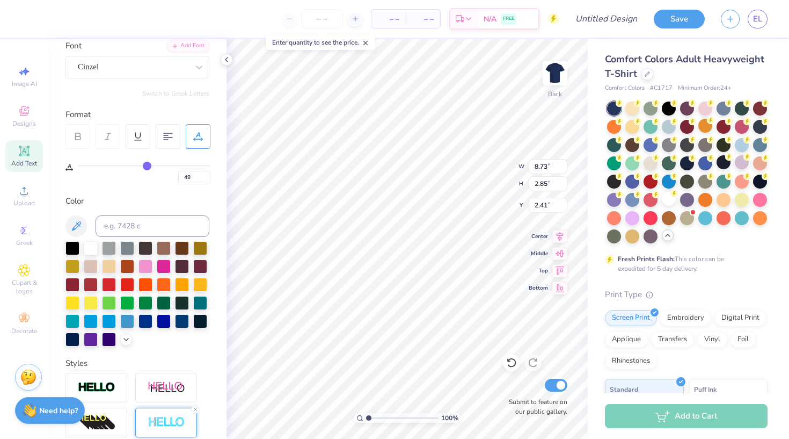
type input "52"
type input "54"
type input "57"
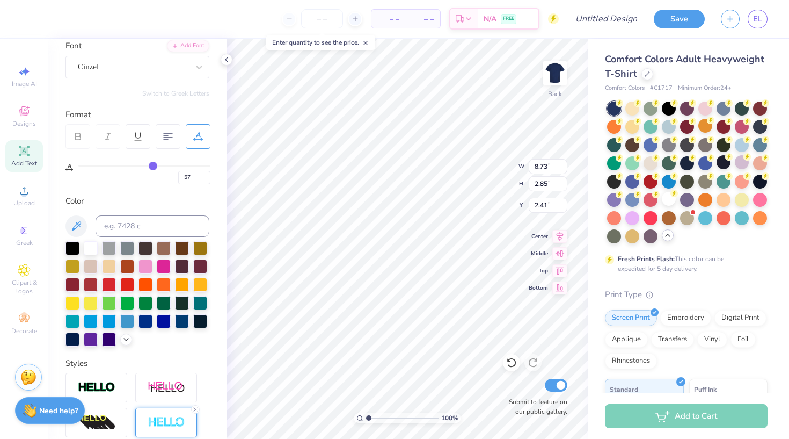
type input "58"
type input "60"
type input "61"
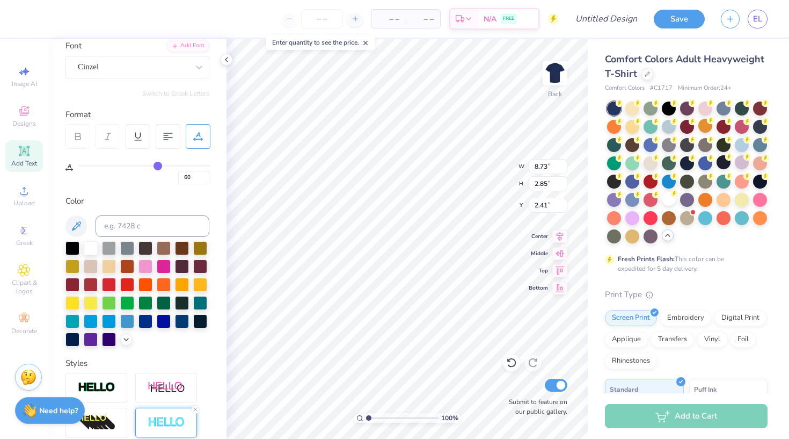
type input "61"
type input "62"
type input "63"
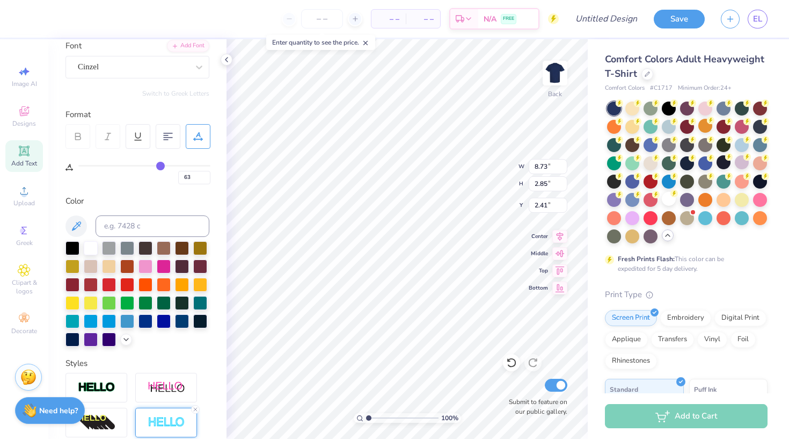
type input "64"
type input "63"
type input "60"
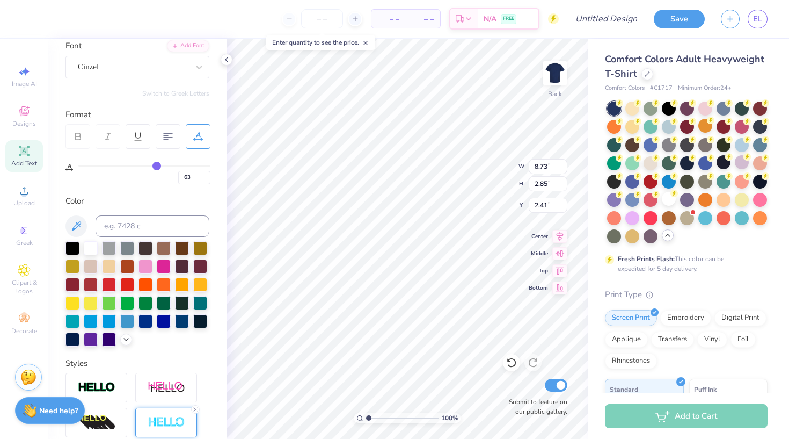
type input "60"
type input "50"
type input "34"
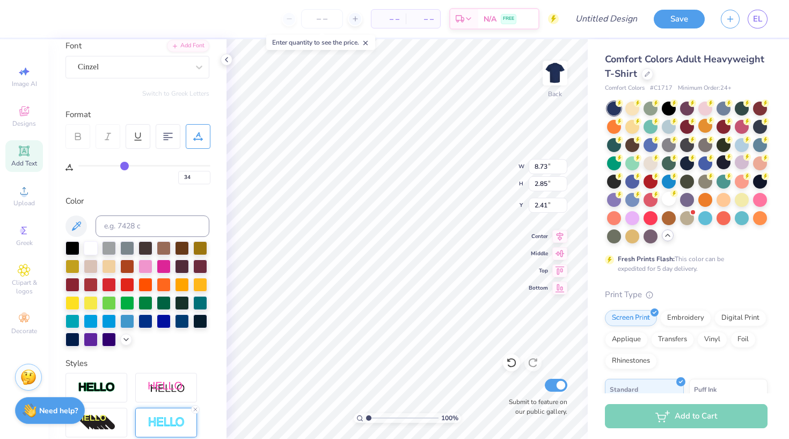
type input "15"
type input "0"
drag, startPoint x: 81, startPoint y: 165, endPoint x: 26, endPoint y: 156, distance: 55.6
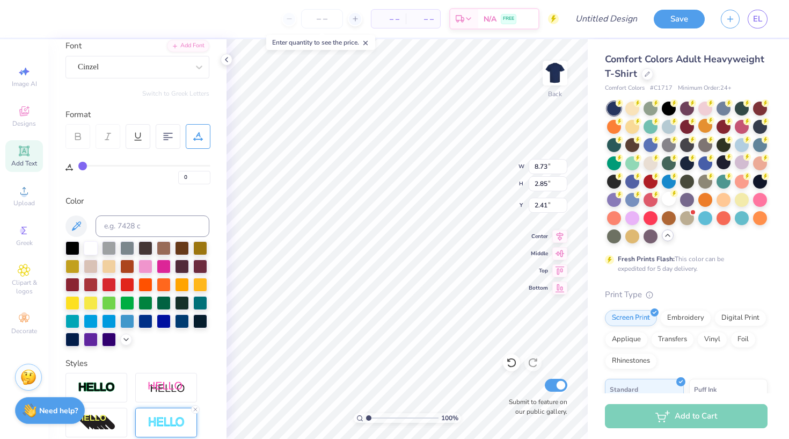
click at [26, 156] on div "– – Per Item – – Total Est. Delivery N/A FREE Design Title Save EL Image AI Des…" at bounding box center [394, 219] width 789 height 439
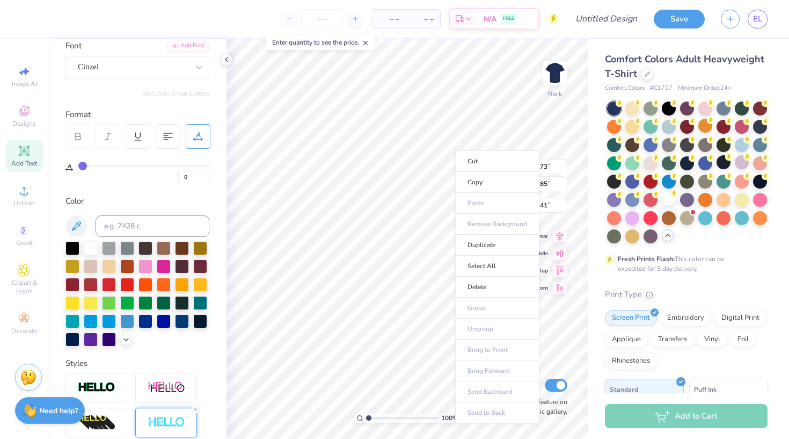
type input "1"
type input "2"
type input "3"
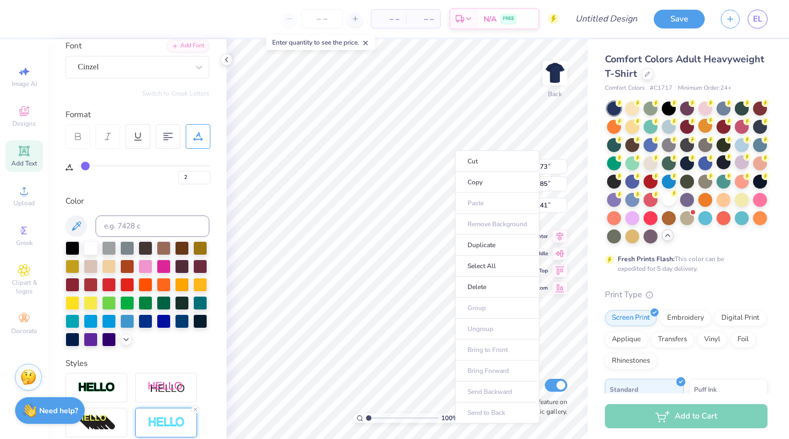
type input "3"
type input "4"
type input "5"
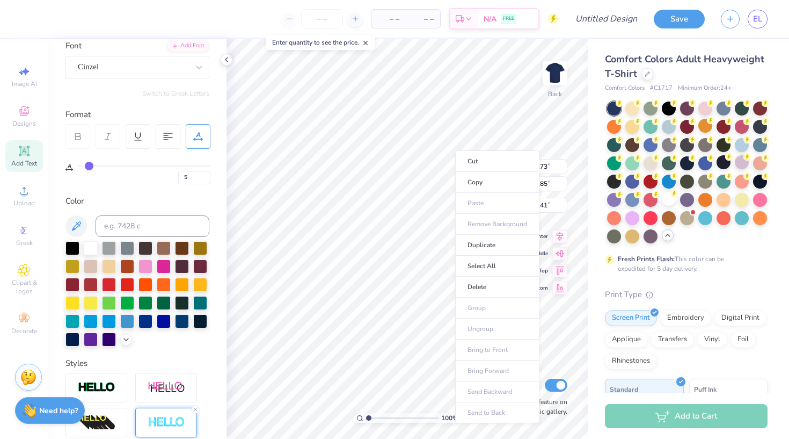
type input "7"
type input "8"
type input "10"
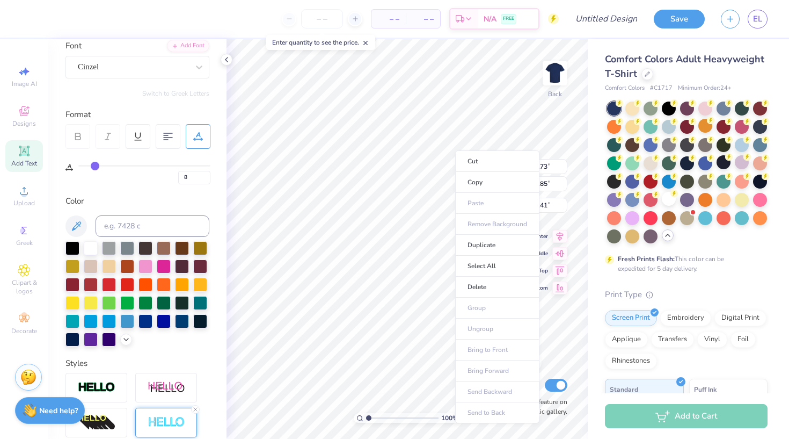
type input "10"
type input "11"
type input "13"
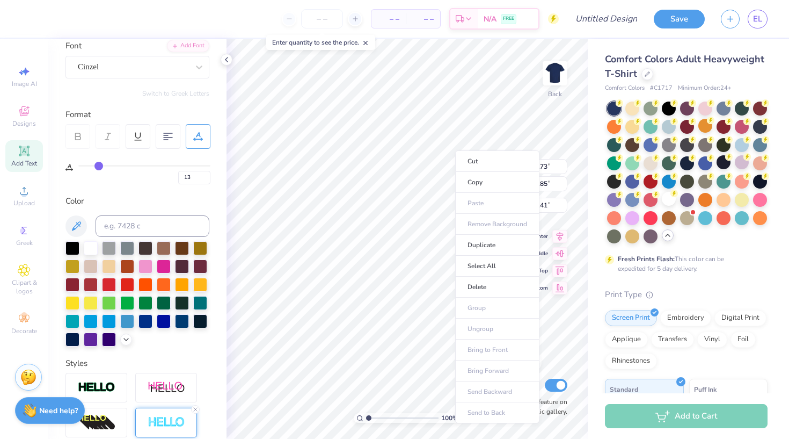
type input "15"
type input "17"
type input "19"
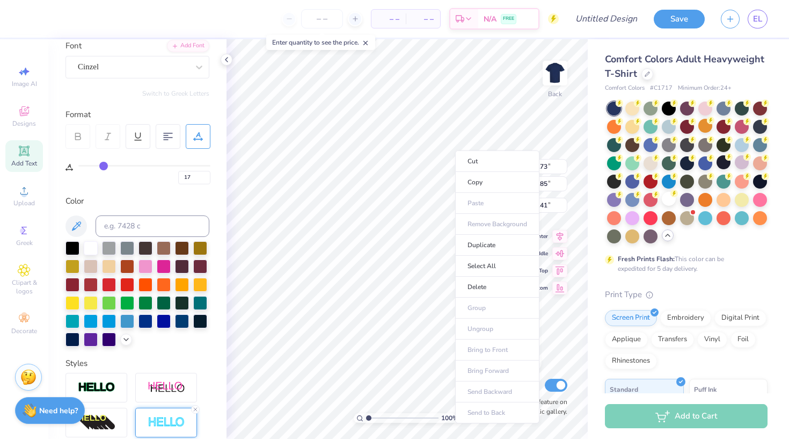
type input "19"
type input "20"
type input "22"
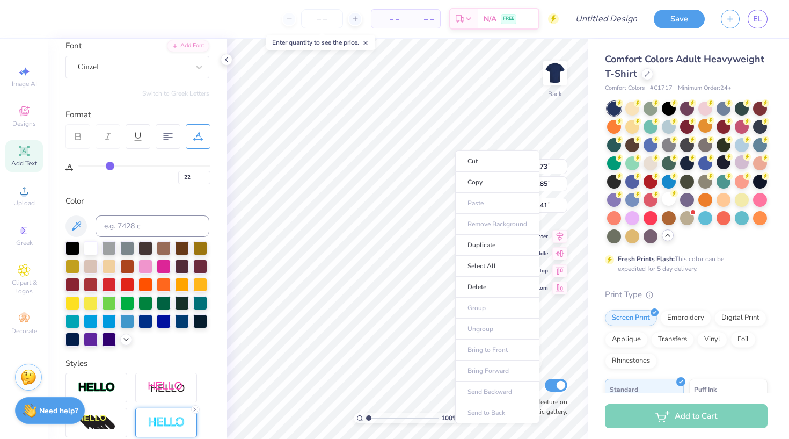
type input "23"
type input "25"
type input "26"
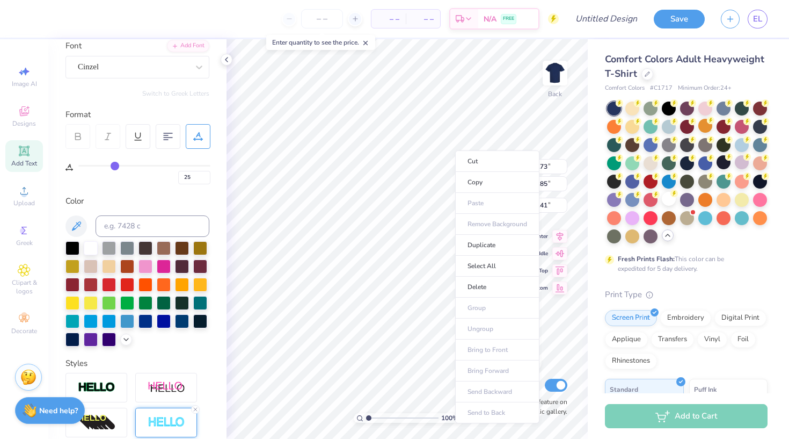
type input "26"
drag, startPoint x: 84, startPoint y: 162, endPoint x: 38, endPoint y: 176, distance: 48.1
click at [38, 176] on div "– – Per Item – – Total Est. Delivery N/A FREE Design Title Save EL Image AI Des…" at bounding box center [394, 219] width 789 height 439
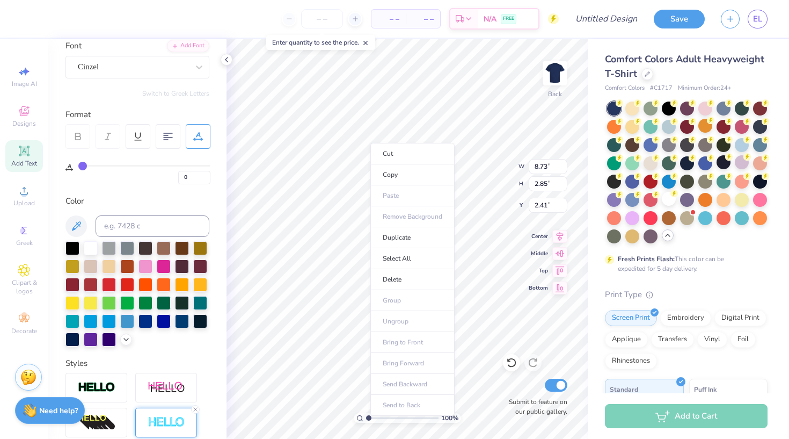
click at [364, 146] on body "– – Per Item – – Total Est. Delivery N/A FREE Design Title Save EL Image AI Des…" at bounding box center [394, 219] width 789 height 439
click at [30, 157] on icon at bounding box center [24, 150] width 13 height 13
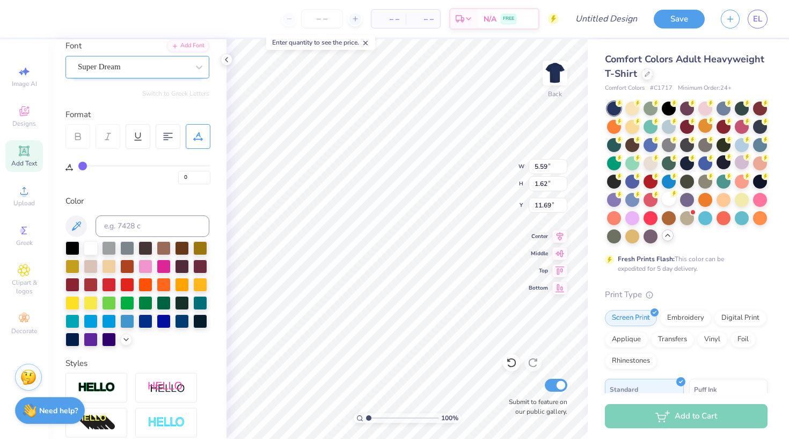
click at [124, 57] on div "Super Dream" at bounding box center [138, 67] width 144 height 23
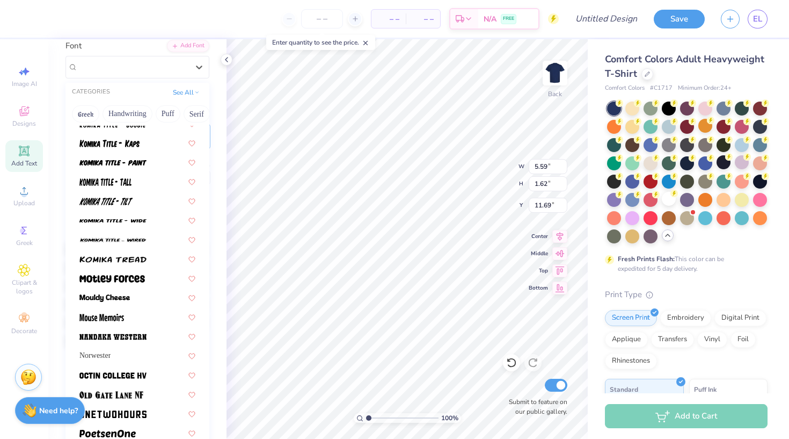
scroll to position [833, 0]
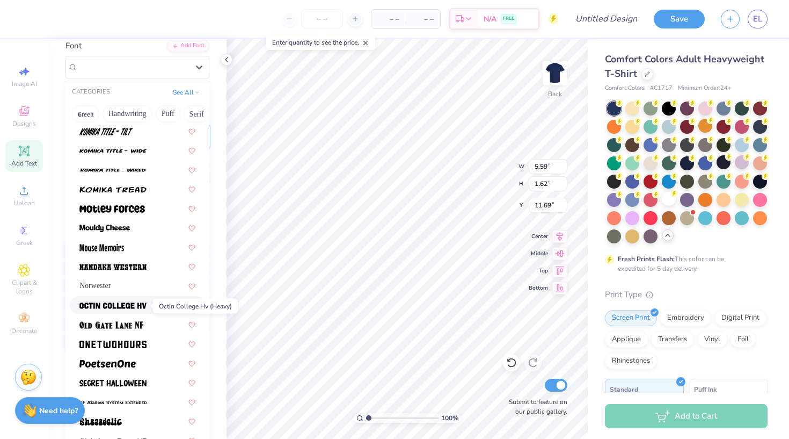
click at [145, 306] on img at bounding box center [112, 306] width 67 height 8
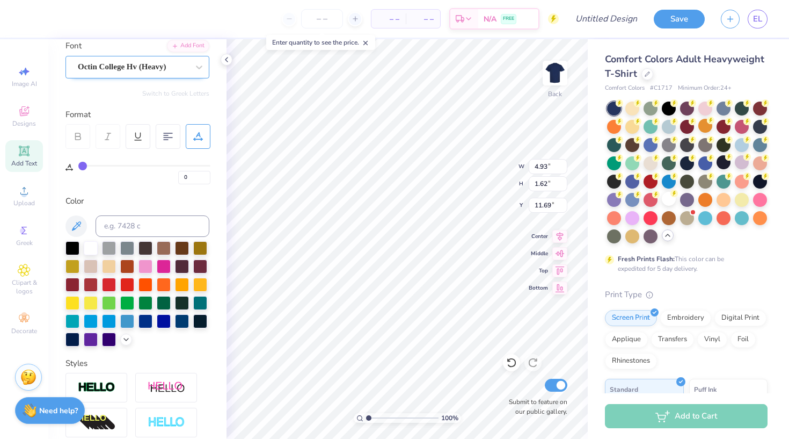
click at [166, 67] on span "Octin College Hv (Heavy)" at bounding box center [122, 67] width 89 height 12
click at [173, 139] on div at bounding box center [168, 136] width 25 height 25
click at [168, 139] on icon at bounding box center [168, 137] width 10 height 10
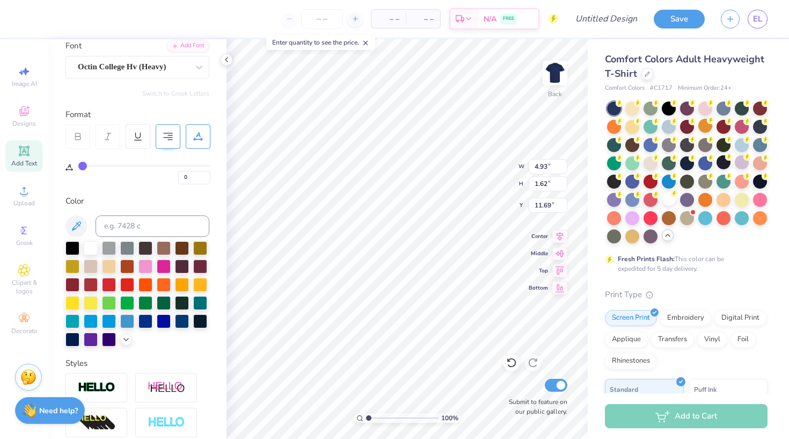
click at [168, 138] on icon at bounding box center [168, 137] width 10 height 10
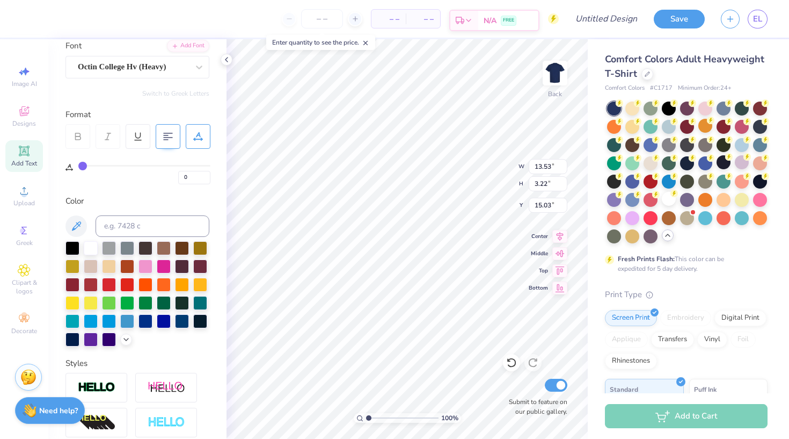
click at [502, 13] on div "N/A FREE" at bounding box center [508, 20] width 60 height 19
click at [549, 71] on img at bounding box center [555, 73] width 43 height 43
click at [35, 156] on div "Add Text" at bounding box center [24, 156] width 38 height 32
click at [190, 67] on div at bounding box center [199, 66] width 19 height 19
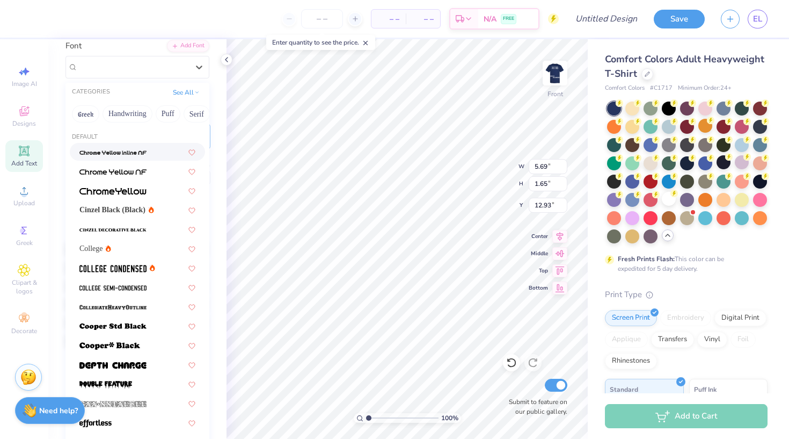
scroll to position [83, 0]
click at [167, 115] on button "Puff" at bounding box center [168, 114] width 25 height 17
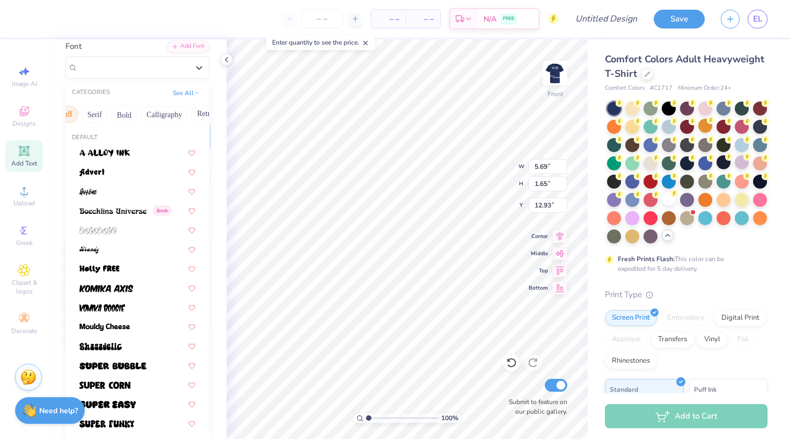
scroll to position [0, 117]
click at [144, 111] on button "Calligraphy" at bounding box center [149, 114] width 47 height 17
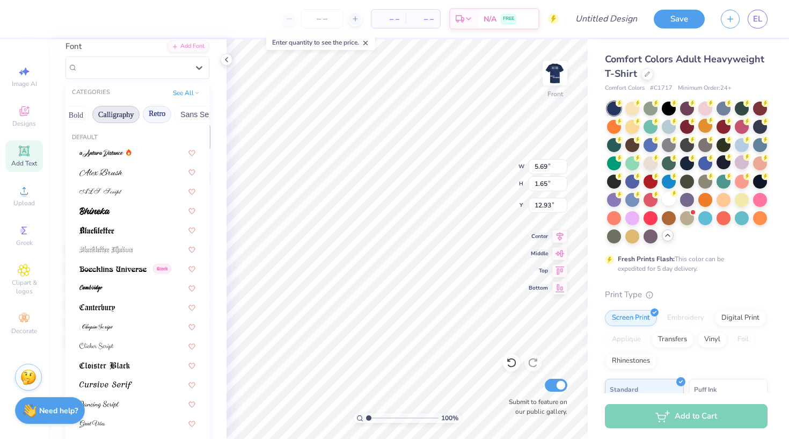
click at [165, 112] on button "Retro" at bounding box center [157, 114] width 28 height 17
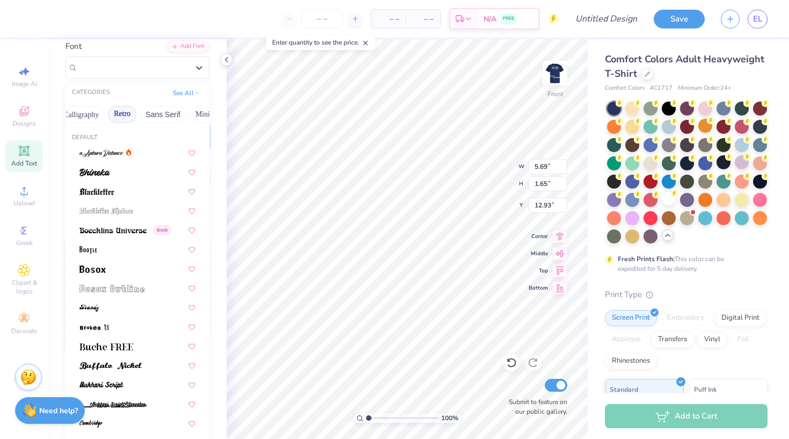
scroll to position [0, 187]
click at [182, 111] on button "Sans Serif" at bounding box center [161, 114] width 47 height 17
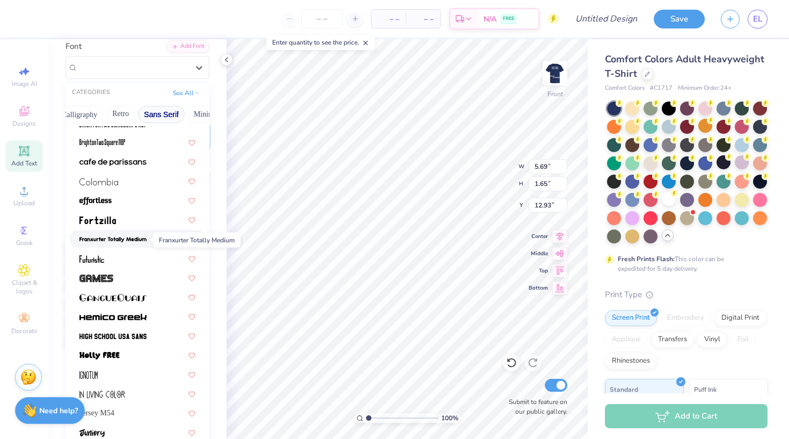
scroll to position [196, 0]
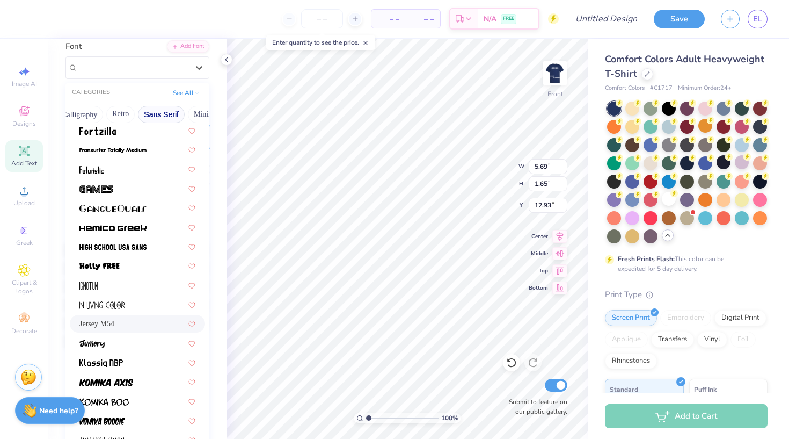
click at [128, 328] on div "Jersey M54" at bounding box center [137, 323] width 116 height 11
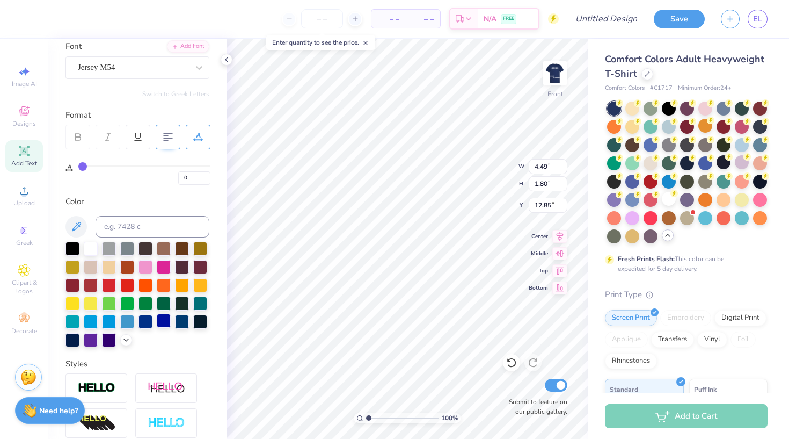
scroll to position [0, 2]
click at [669, 23] on button "Save" at bounding box center [679, 17] width 51 height 19
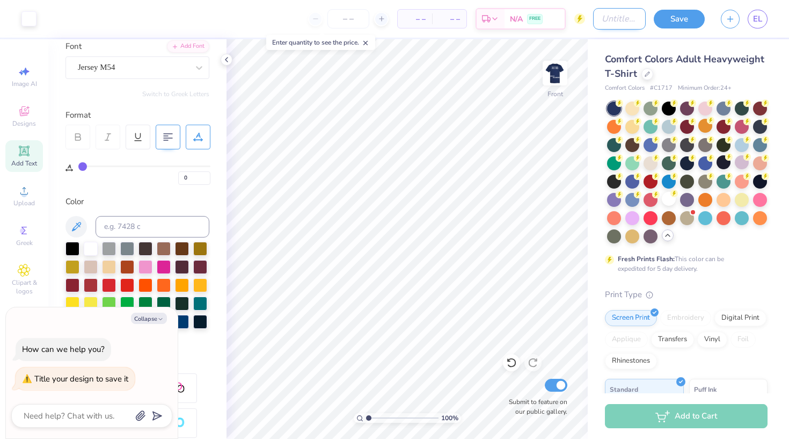
click at [602, 18] on input "Design Title" at bounding box center [619, 18] width 53 height 21
click at [667, 20] on button "Save" at bounding box center [679, 17] width 51 height 19
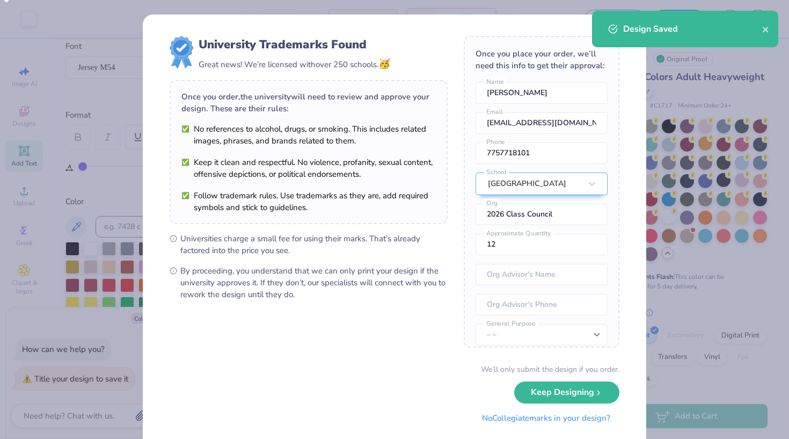
click at [564, 413] on button "No Collegiate marks in your design?" at bounding box center [546, 418] width 147 height 22
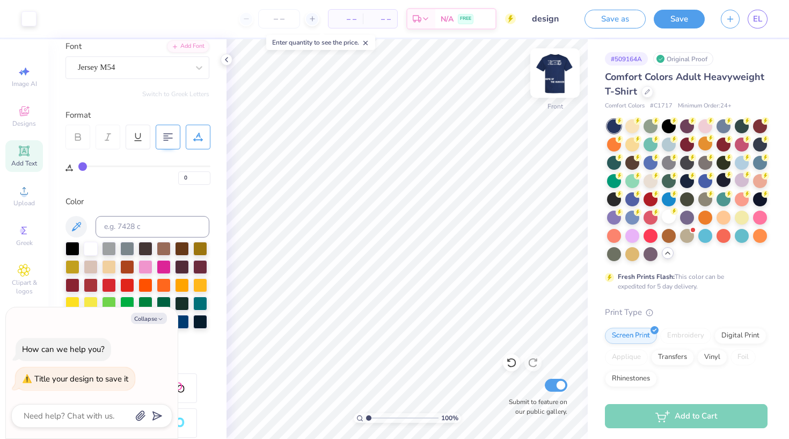
click at [558, 84] on img at bounding box center [555, 73] width 43 height 43
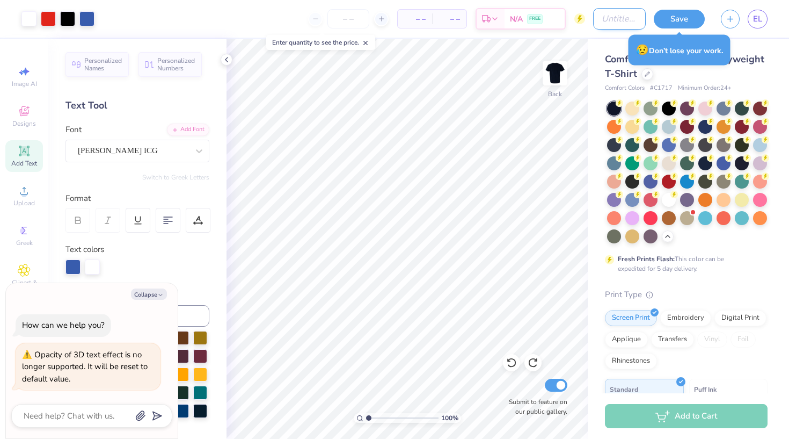
click at [598, 20] on input "Design Title" at bounding box center [619, 18] width 53 height 21
type input "s"
type textarea "x"
type input "sp"
type textarea "x"
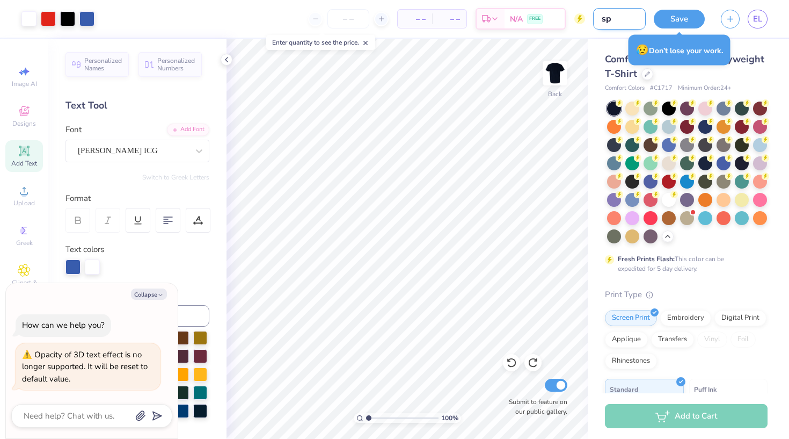
type input "sps"
type textarea "x"
type input "sp"
type textarea "x"
type input "s"
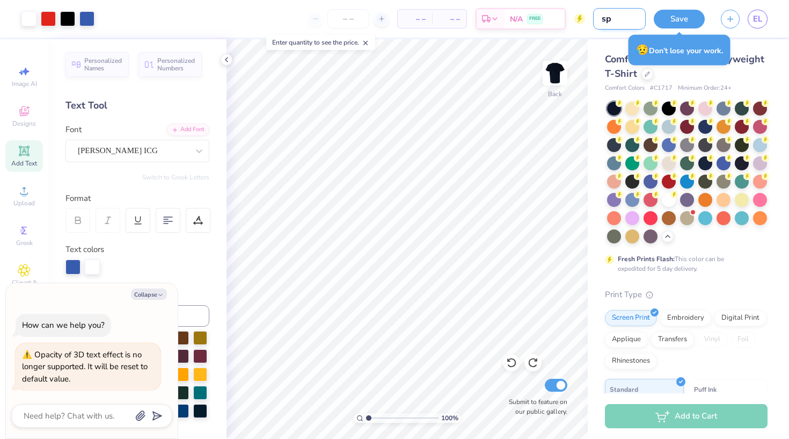
type textarea "x"
type input "r"
type textarea "x"
type input "re"
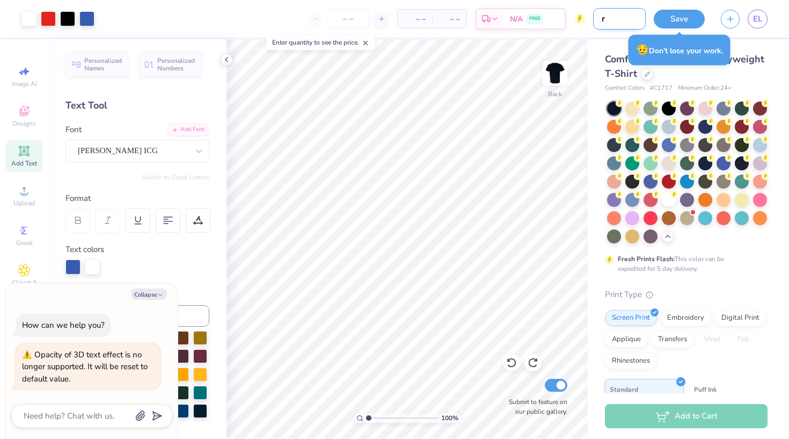
type textarea "x"
type input "ret"
type textarea "x"
type input "retr"
type textarea "x"
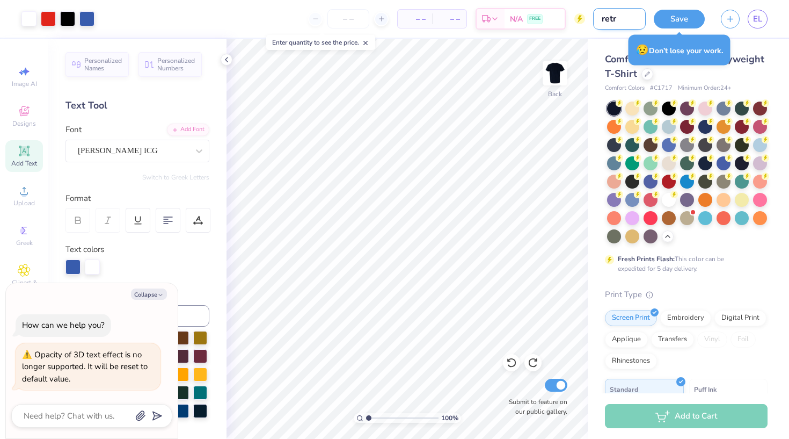
type input "retro"
type textarea "x"
type input "retro"
click at [678, 25] on button "Save" at bounding box center [679, 17] width 51 height 19
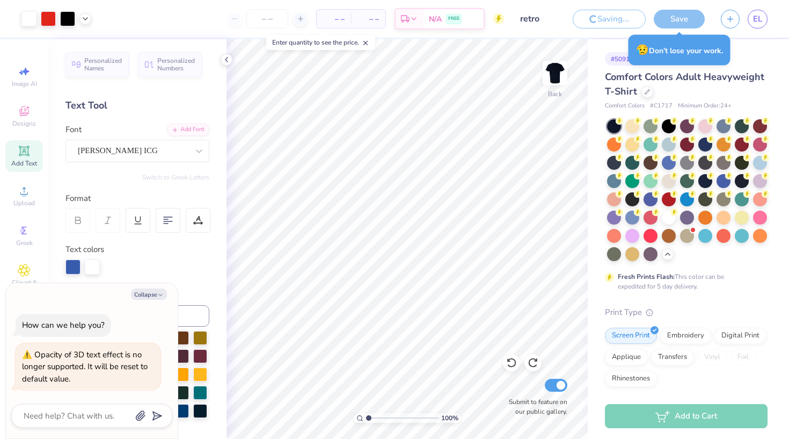
type textarea "x"
